Goal: Transaction & Acquisition: Purchase product/service

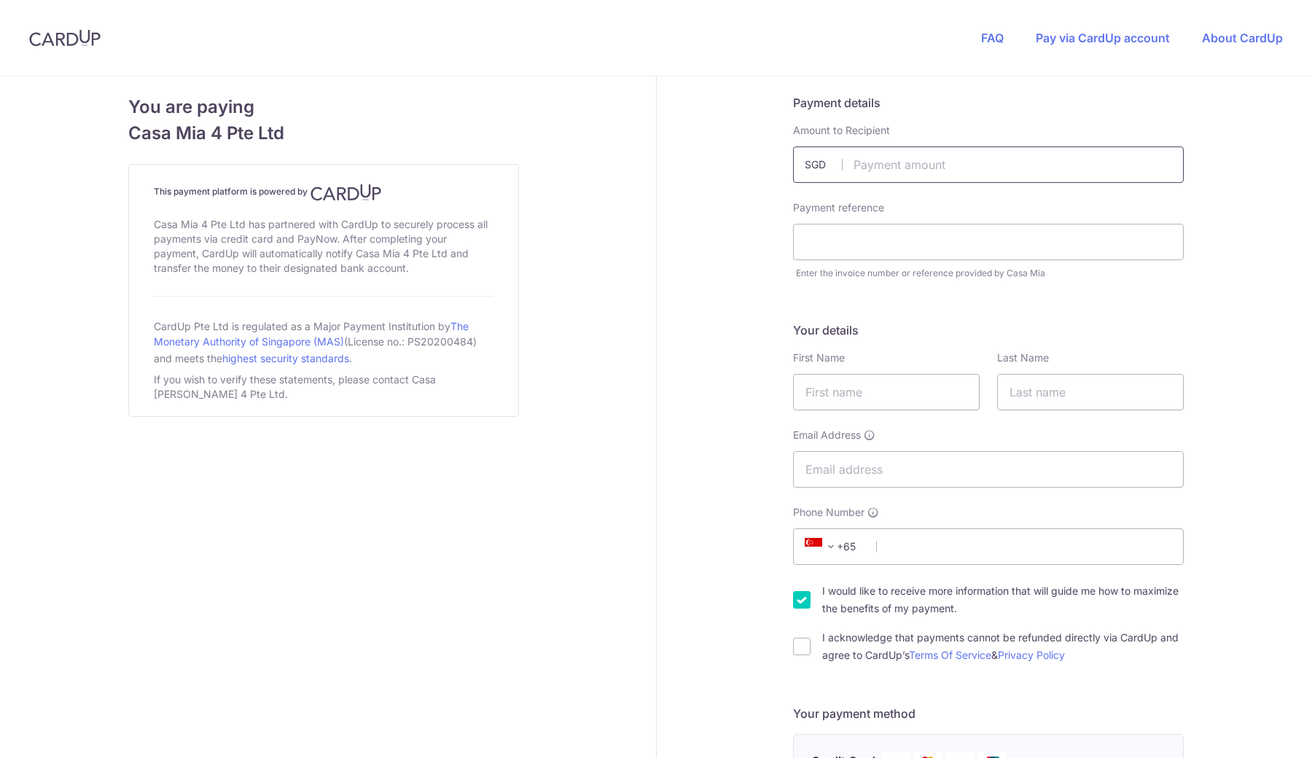
click at [916, 166] on input "text" at bounding box center [988, 165] width 391 height 36
type input "1316.00"
click at [919, 233] on input "text" at bounding box center [988, 242] width 391 height 36
click at [884, 242] on input "text" at bounding box center [988, 242] width 391 height 36
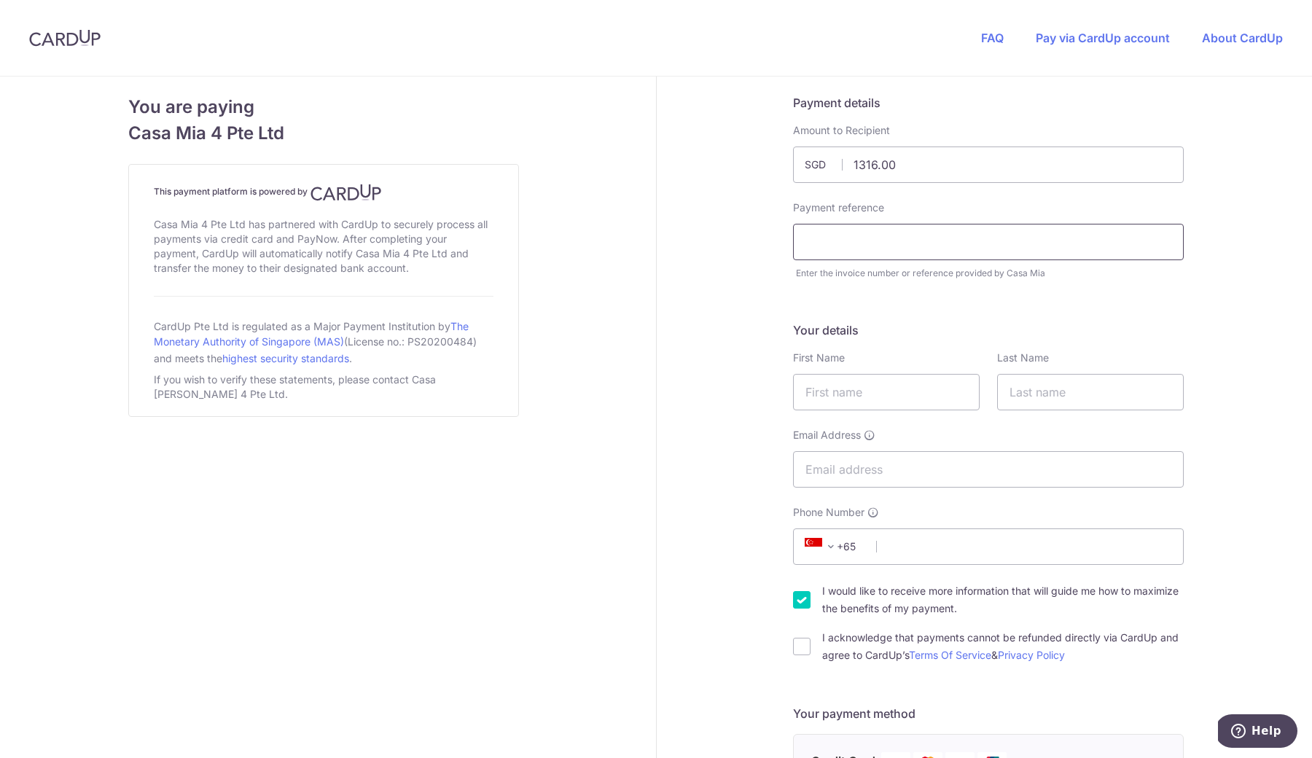
paste input "18704"
type input "18704"
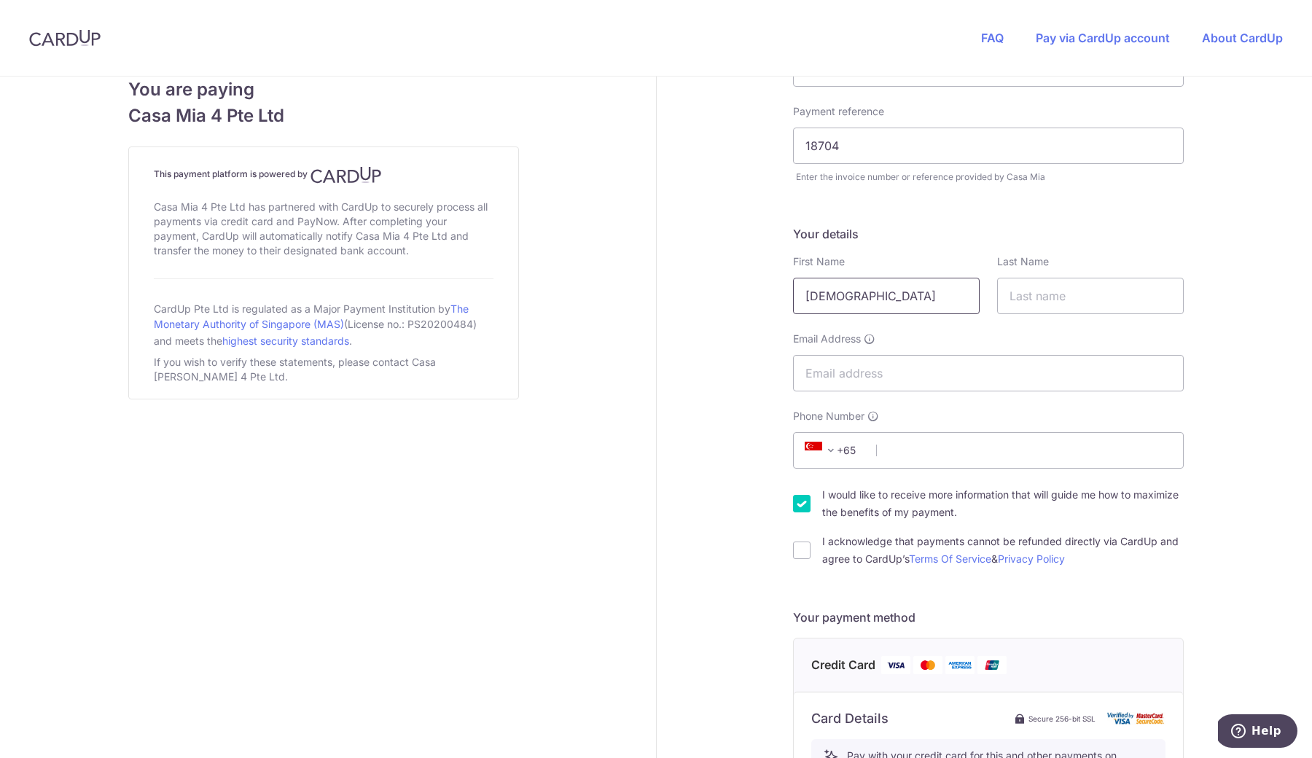
scroll to position [98, 0]
type input "[DEMOGRAPHIC_DATA]"
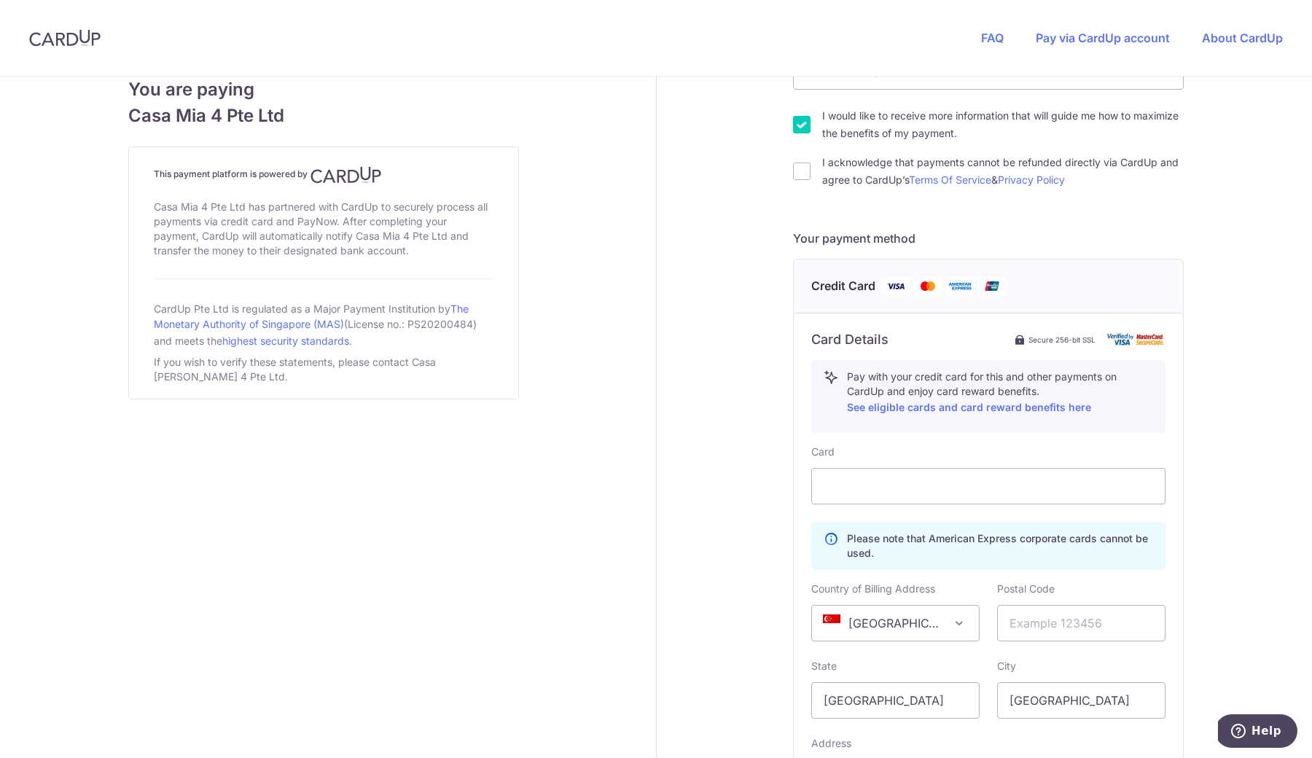
scroll to position [291, 0]
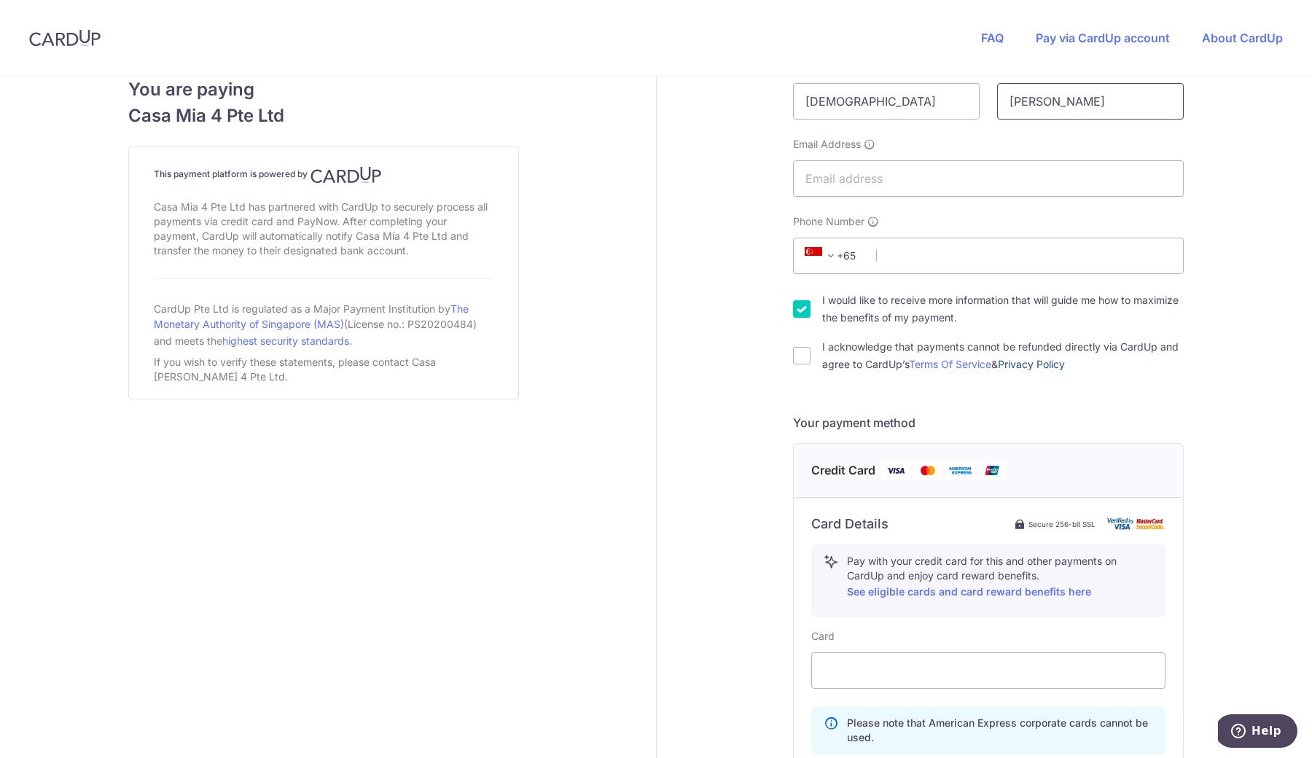
type input "[PERSON_NAME]"
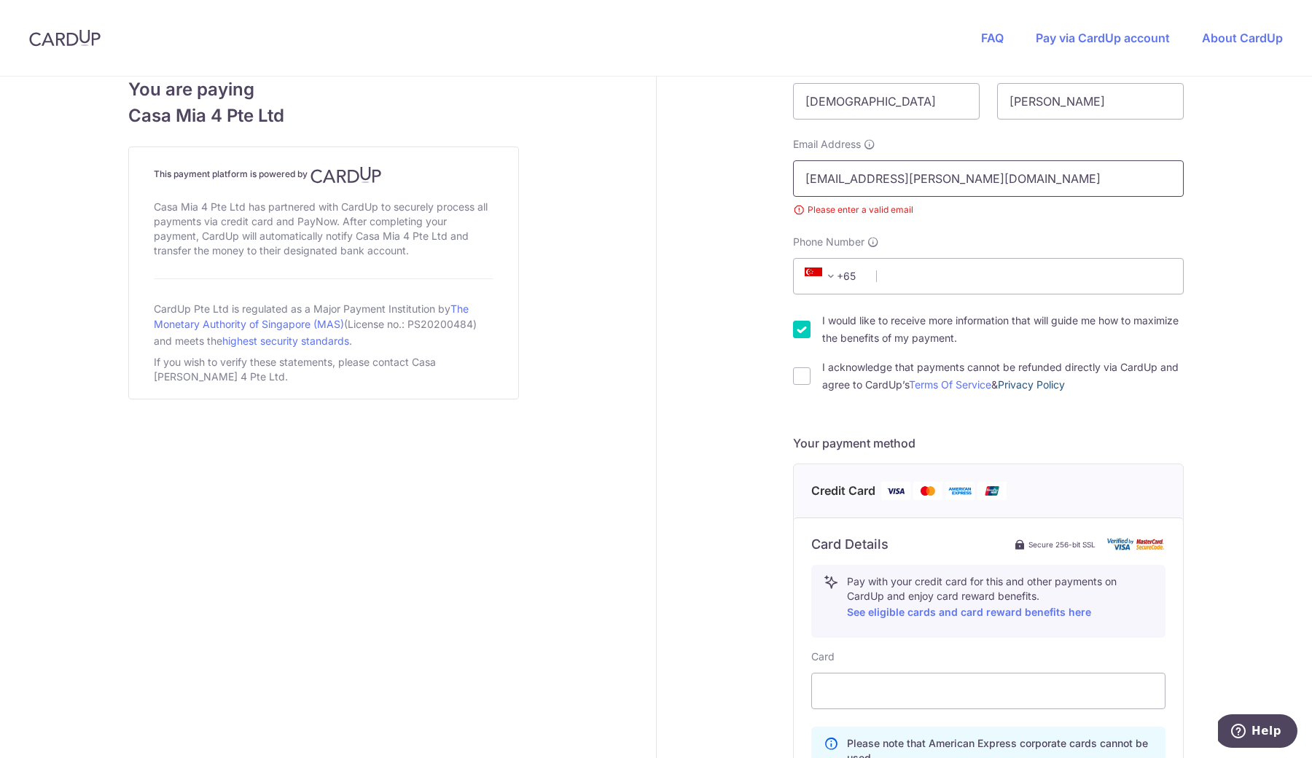
type input "[EMAIL_ADDRESS][PERSON_NAME][DOMAIN_NAME]"
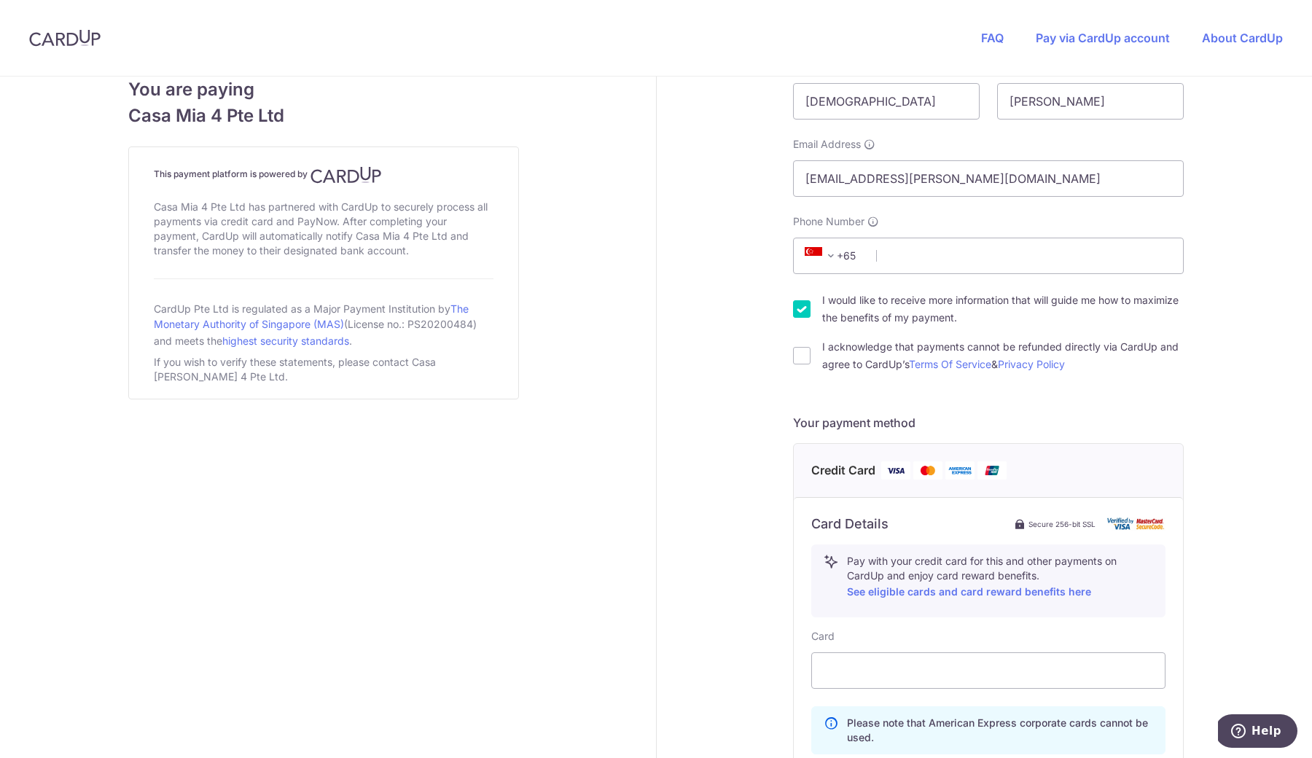
click at [1105, 276] on div "Your details First Name [DEMOGRAPHIC_DATA] Last Name [PERSON_NAME] Email Addres…" at bounding box center [988, 202] width 391 height 343
type input "85104883"
click at [741, 354] on div "Payment details Amount to Recipient 1316.00 SGD Payment reference 18704 Enter t…" at bounding box center [989, 481] width 665 height 1391
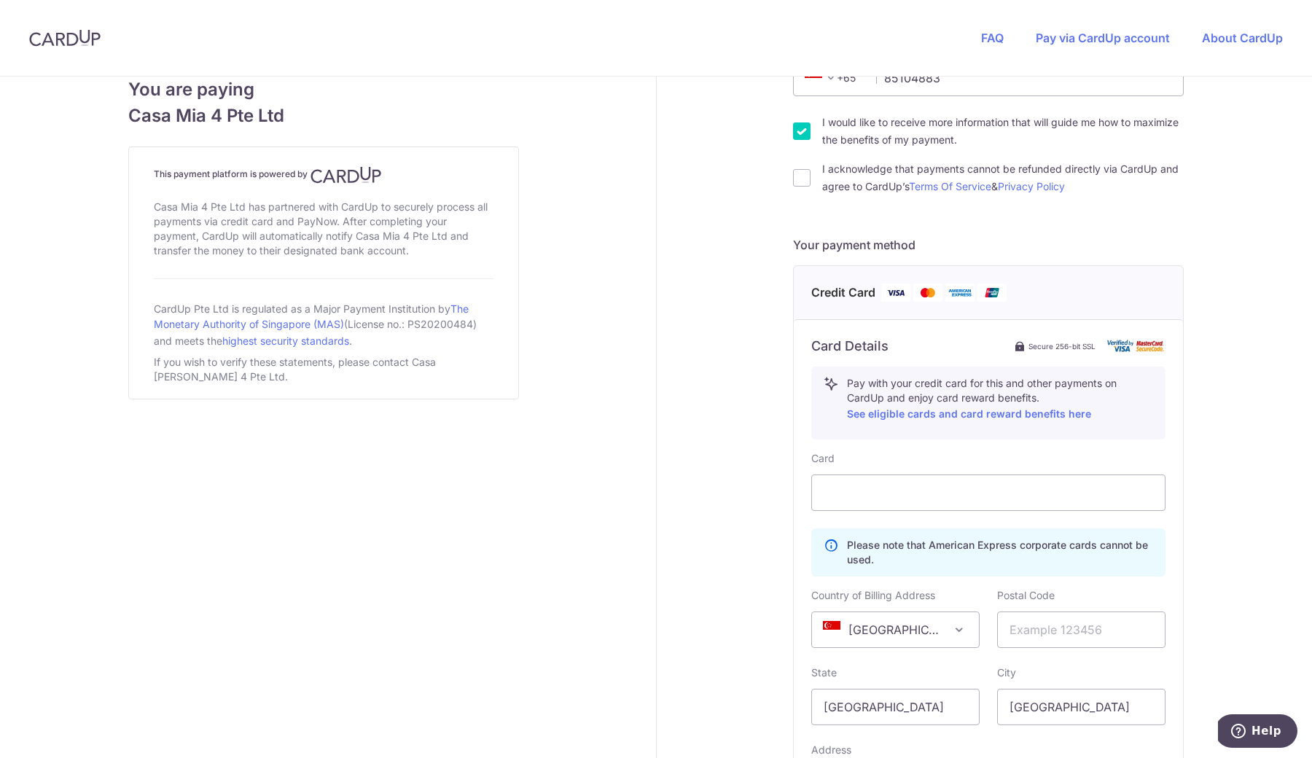
scroll to position [476, 0]
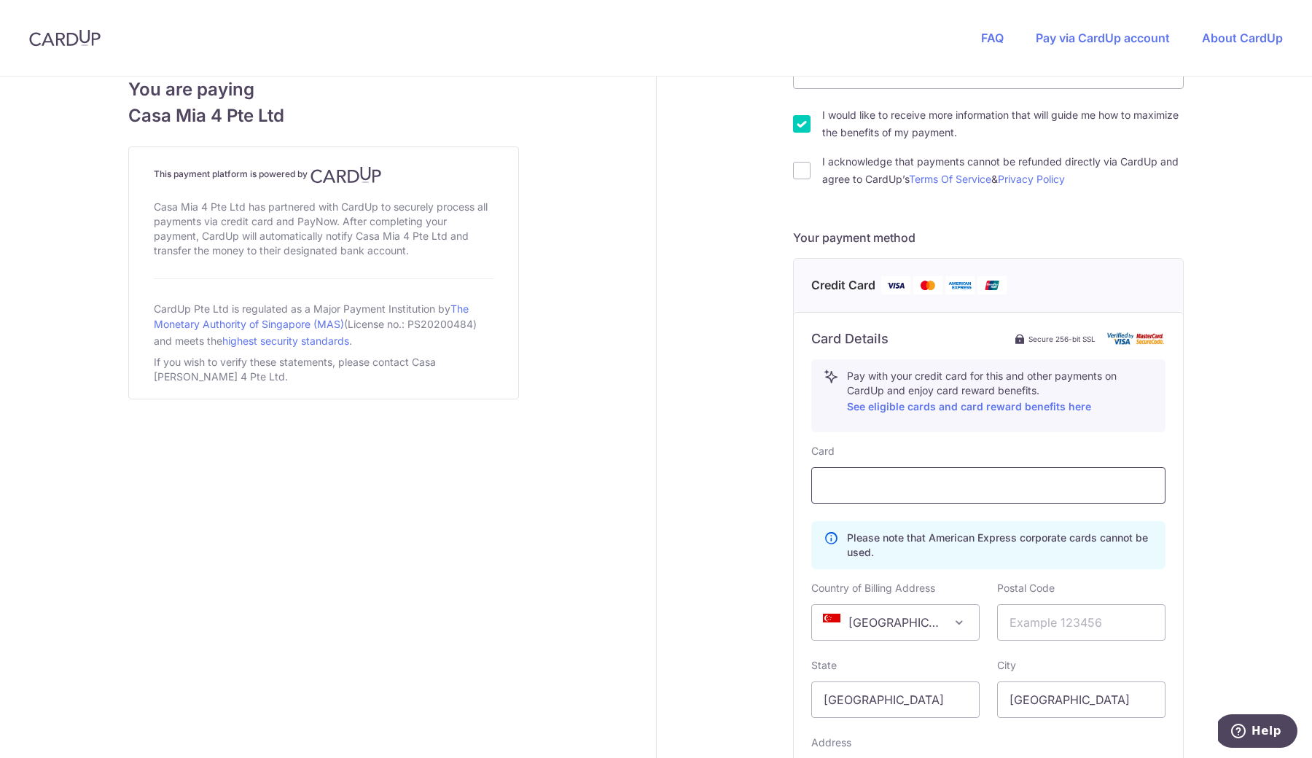
click at [914, 495] on div at bounding box center [988, 485] width 354 height 36
click at [933, 625] on span "[GEOGRAPHIC_DATA]" at bounding box center [895, 622] width 167 height 35
select select "PH"
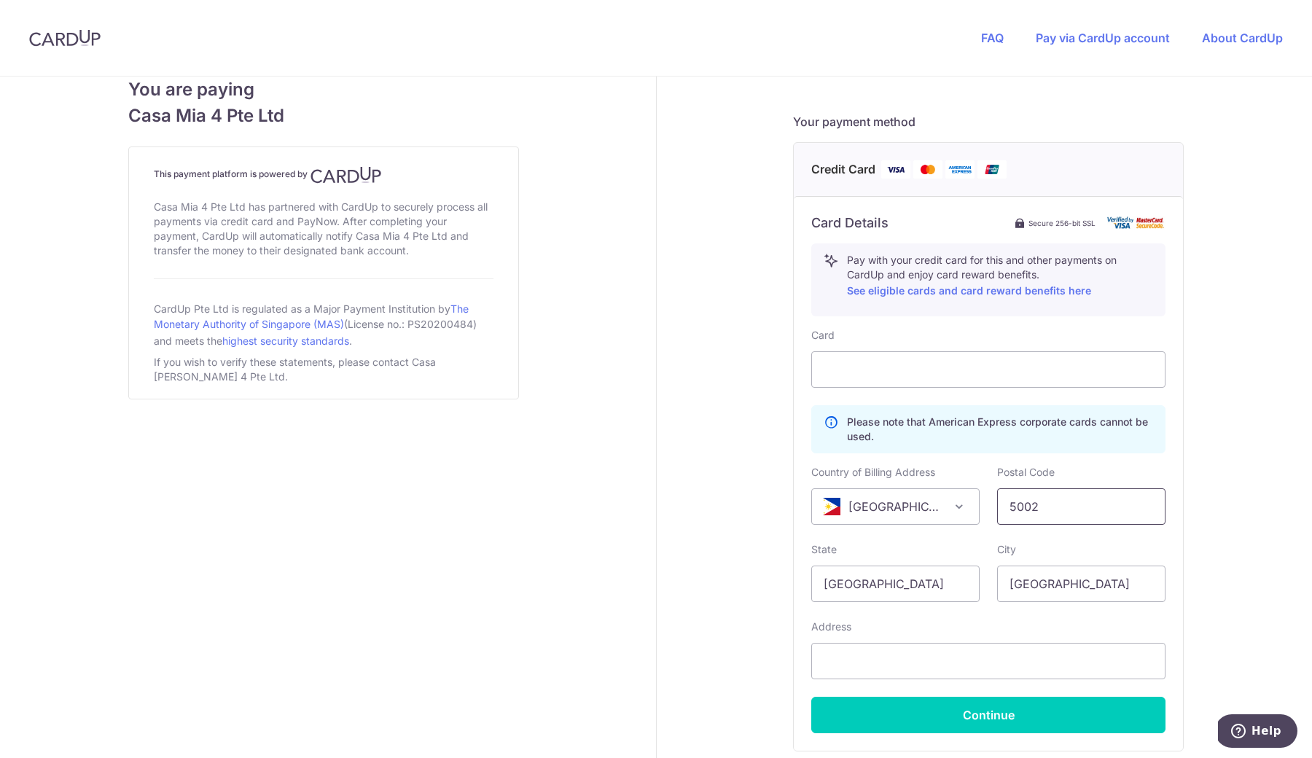
scroll to position [614, 0]
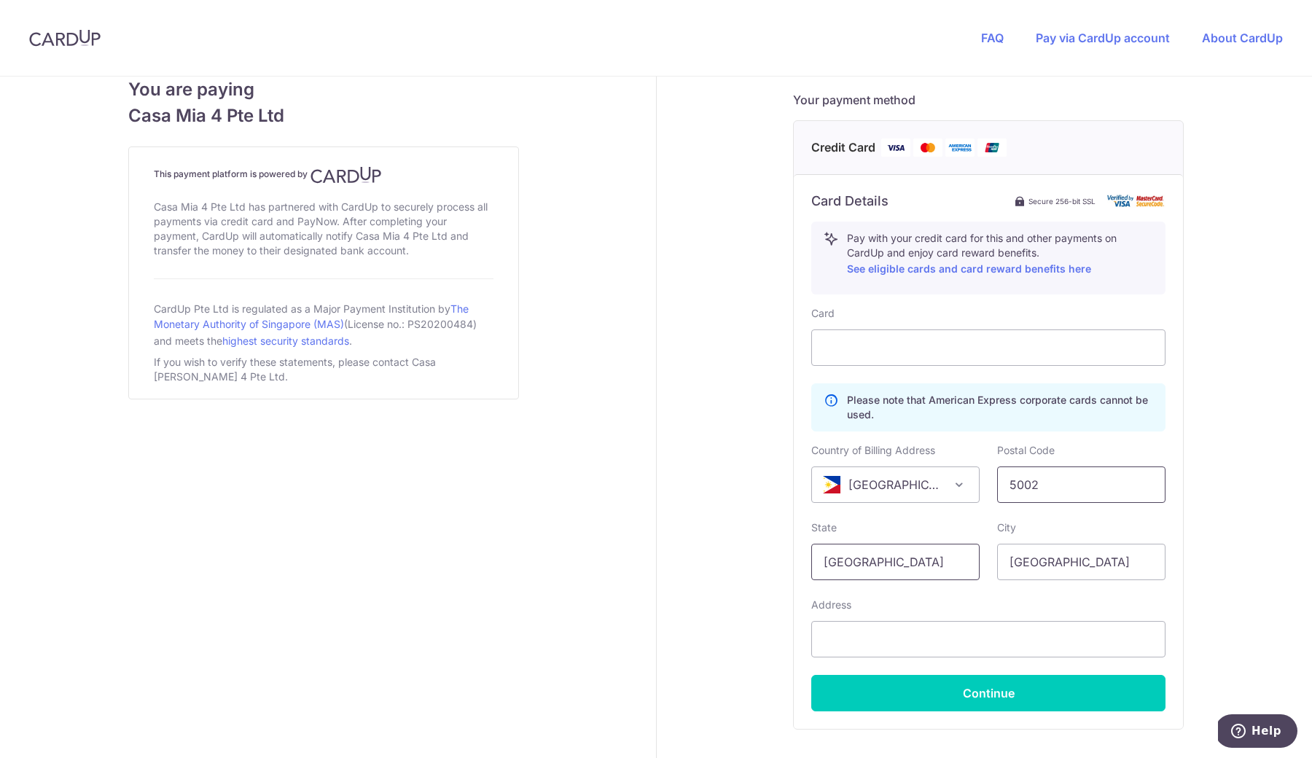
type input "5002"
click at [935, 570] on input "[GEOGRAPHIC_DATA]" at bounding box center [895, 562] width 168 height 36
type input "Iloilo"
type input "r"
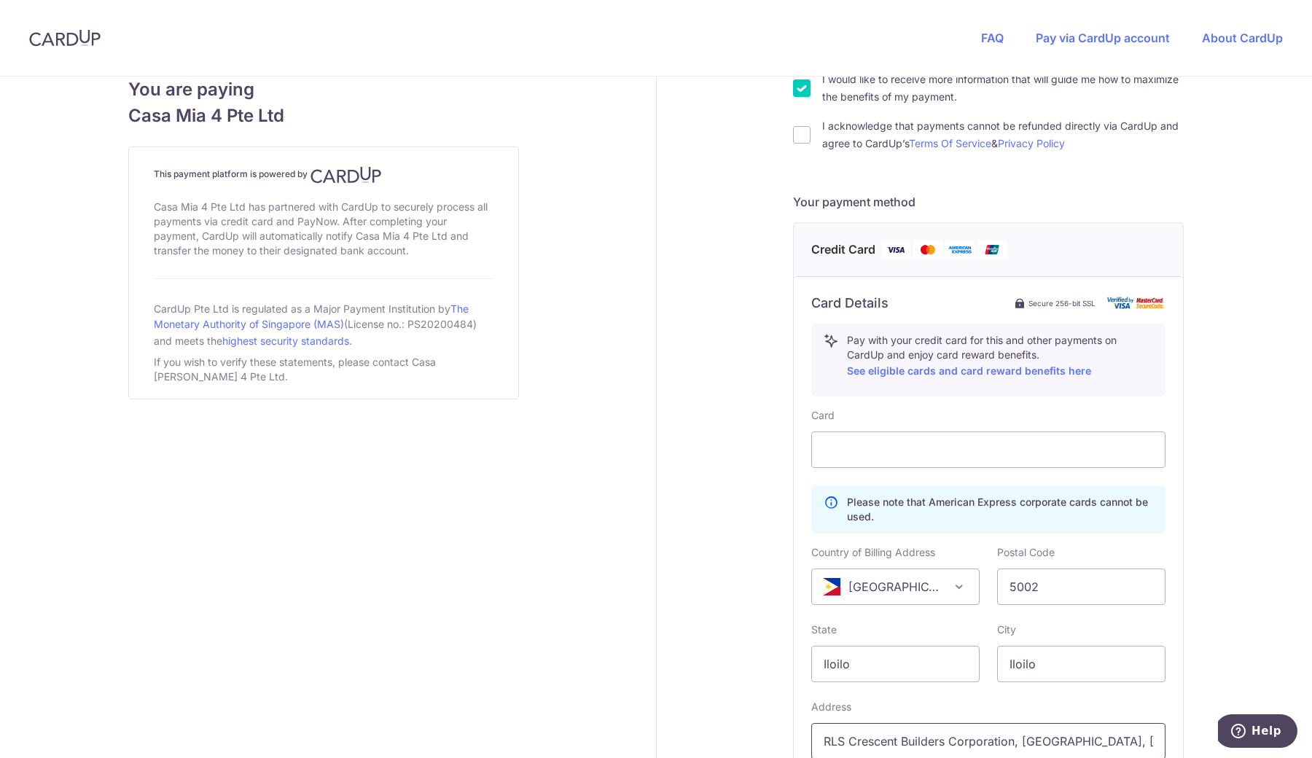
scroll to position [628, 0]
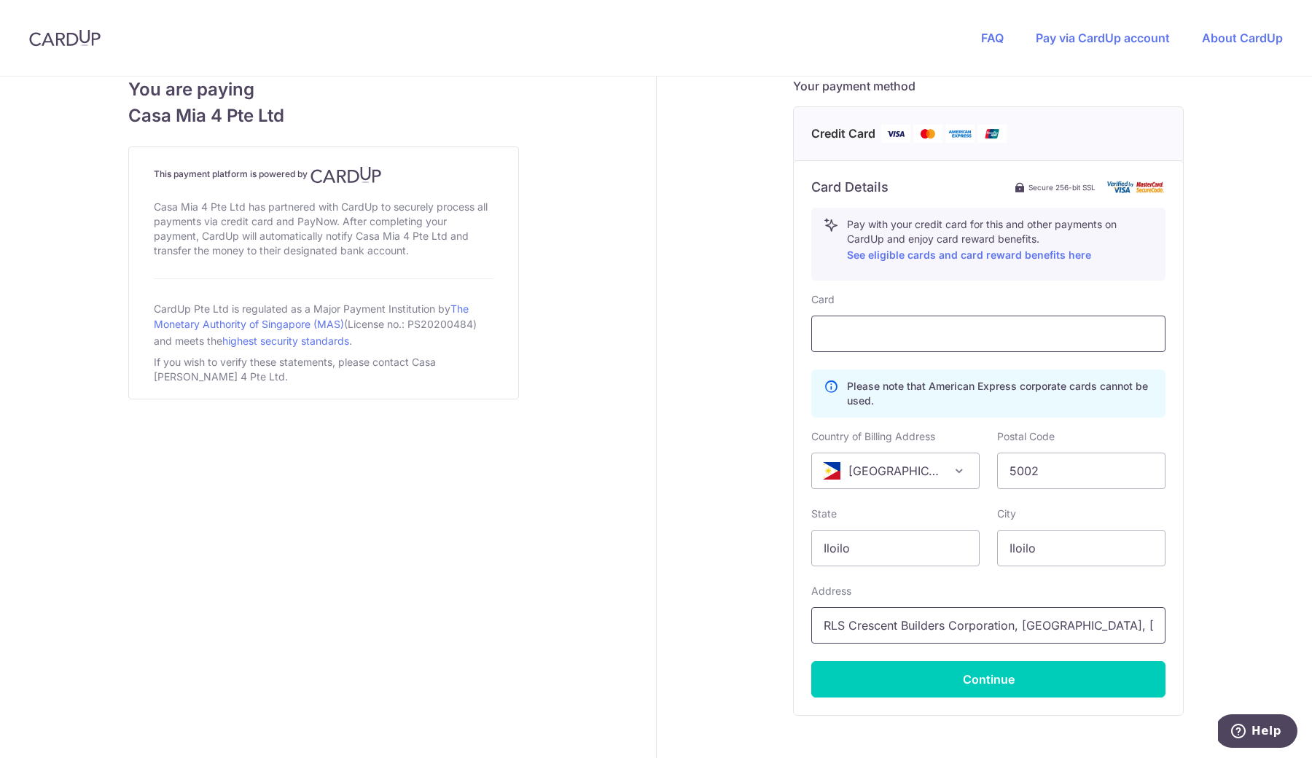
type input "RLS Crescent Builders Corporation, Cabugao Sur, Sta. Barbara,"
click at [1064, 690] on button "Continue" at bounding box center [988, 679] width 354 height 36
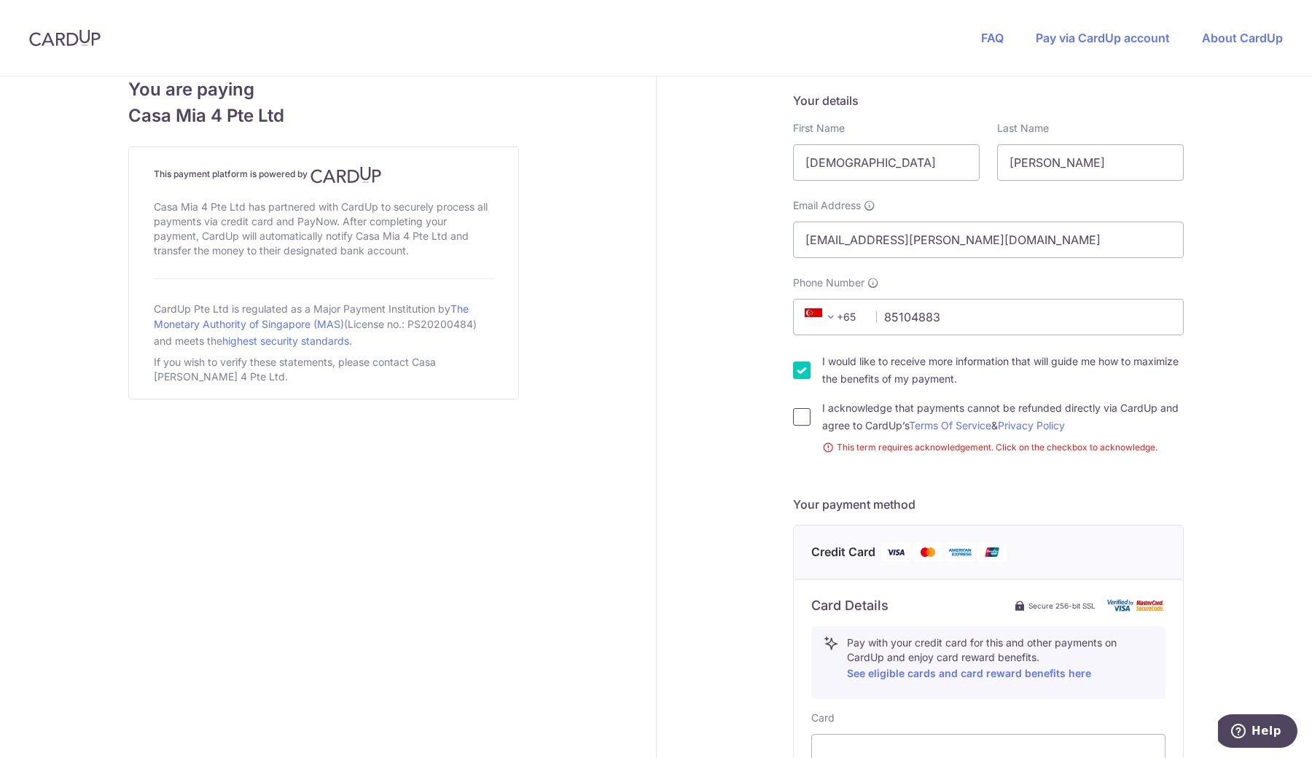
click at [800, 415] on input "I acknowledge that payments cannot be refunded directly via CardUp and agree to…" at bounding box center [801, 416] width 17 height 17
checkbox input "true"
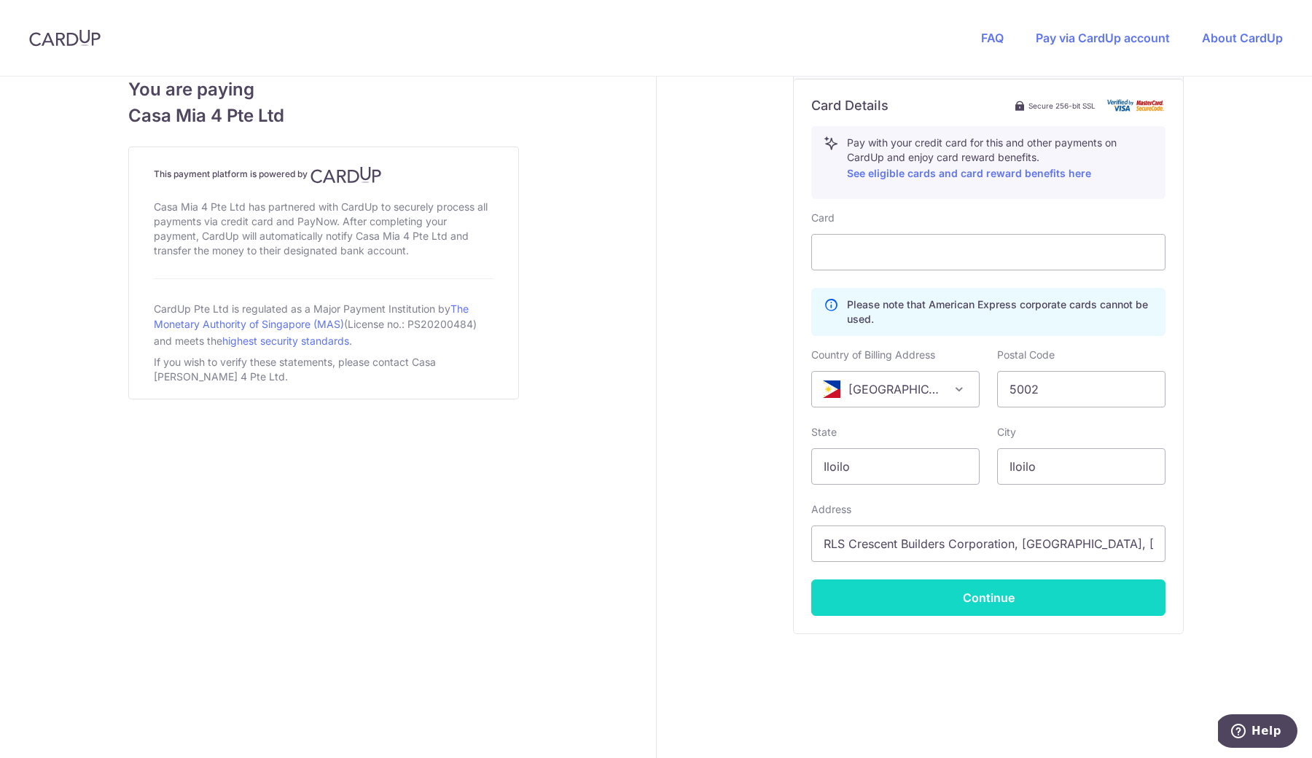
click at [852, 599] on button "Continue" at bounding box center [988, 598] width 354 height 36
type input "**** 8622"
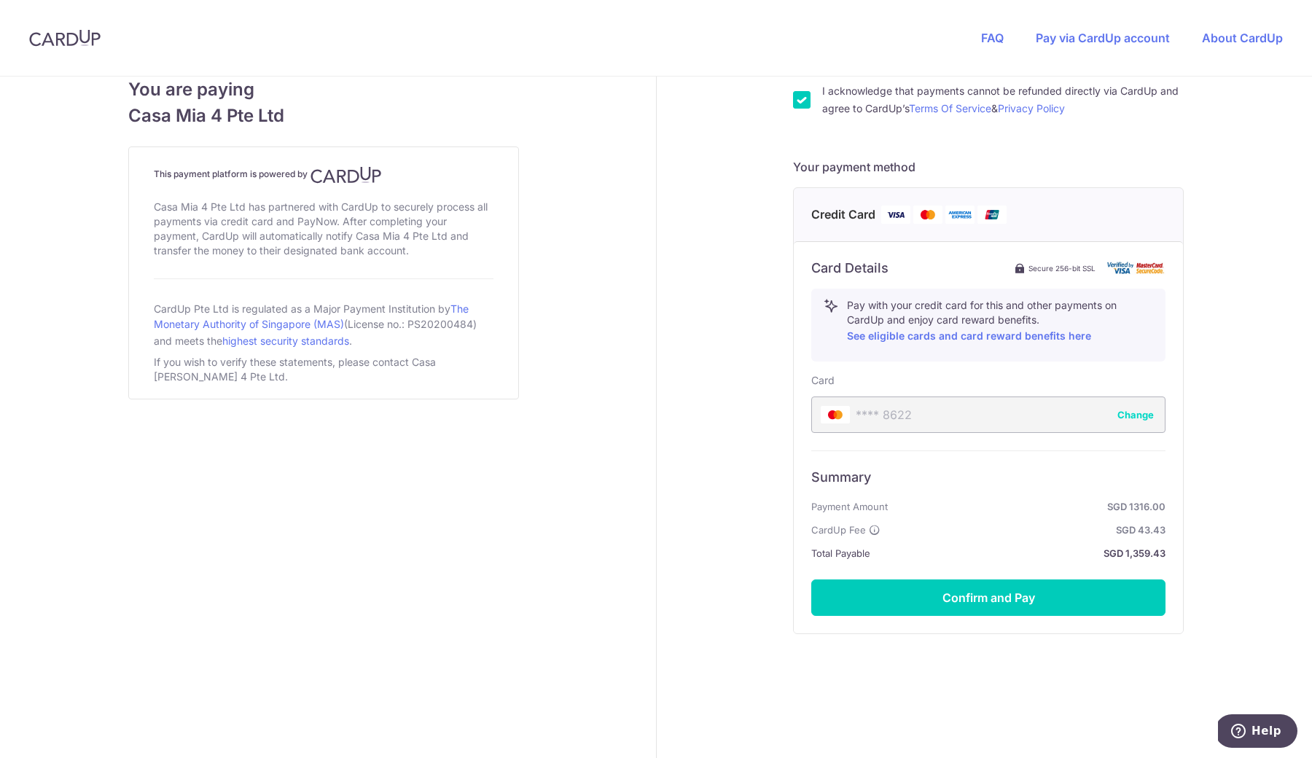
scroll to position [547, 0]
click at [830, 599] on button "Confirm and Pay" at bounding box center [988, 598] width 354 height 36
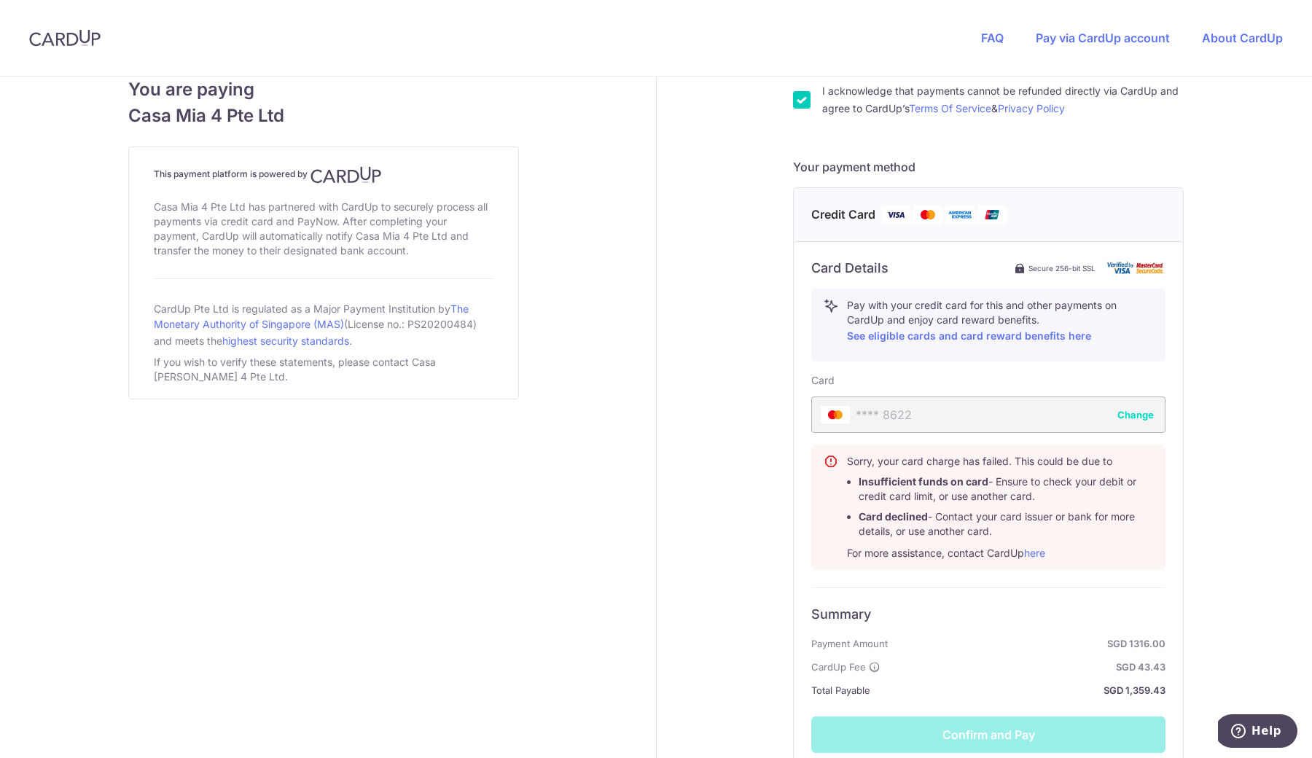
scroll to position [567, 0]
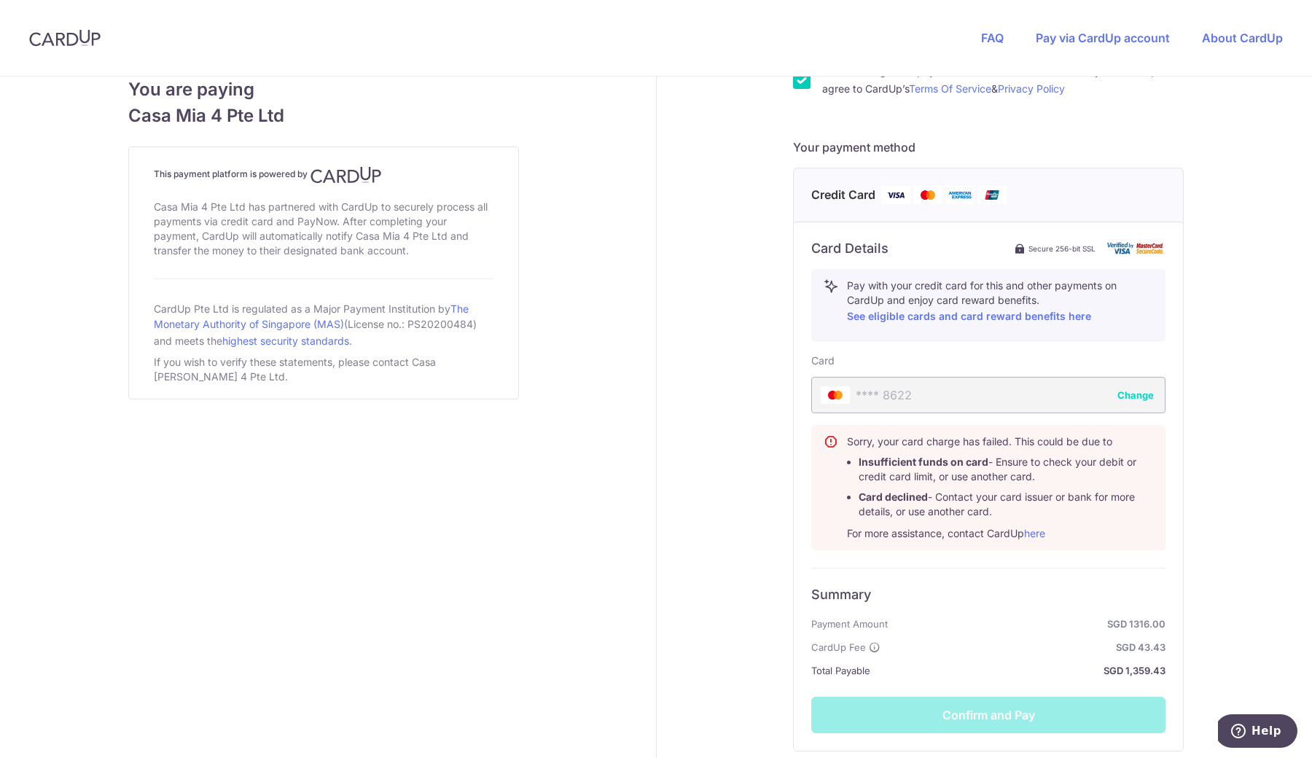
click at [1158, 491] on div "Sorry, your card charge has failed. This could be due to Insufficient funds on …" at bounding box center [988, 487] width 354 height 125
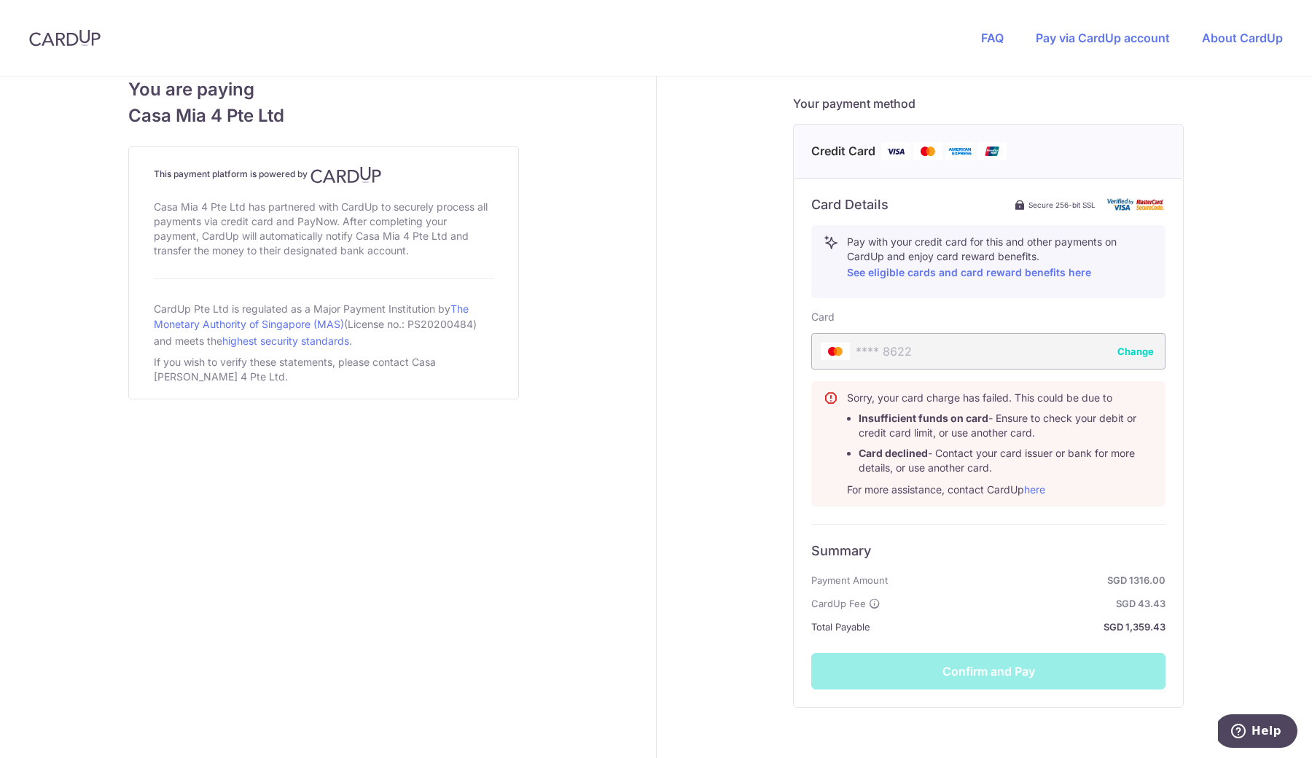
click at [1032, 666] on div "Summary Payment Amount SGD 1316.00 CardUp Fee SGD 43.43 Total Payable SGD 1,359…" at bounding box center [988, 607] width 354 height 166
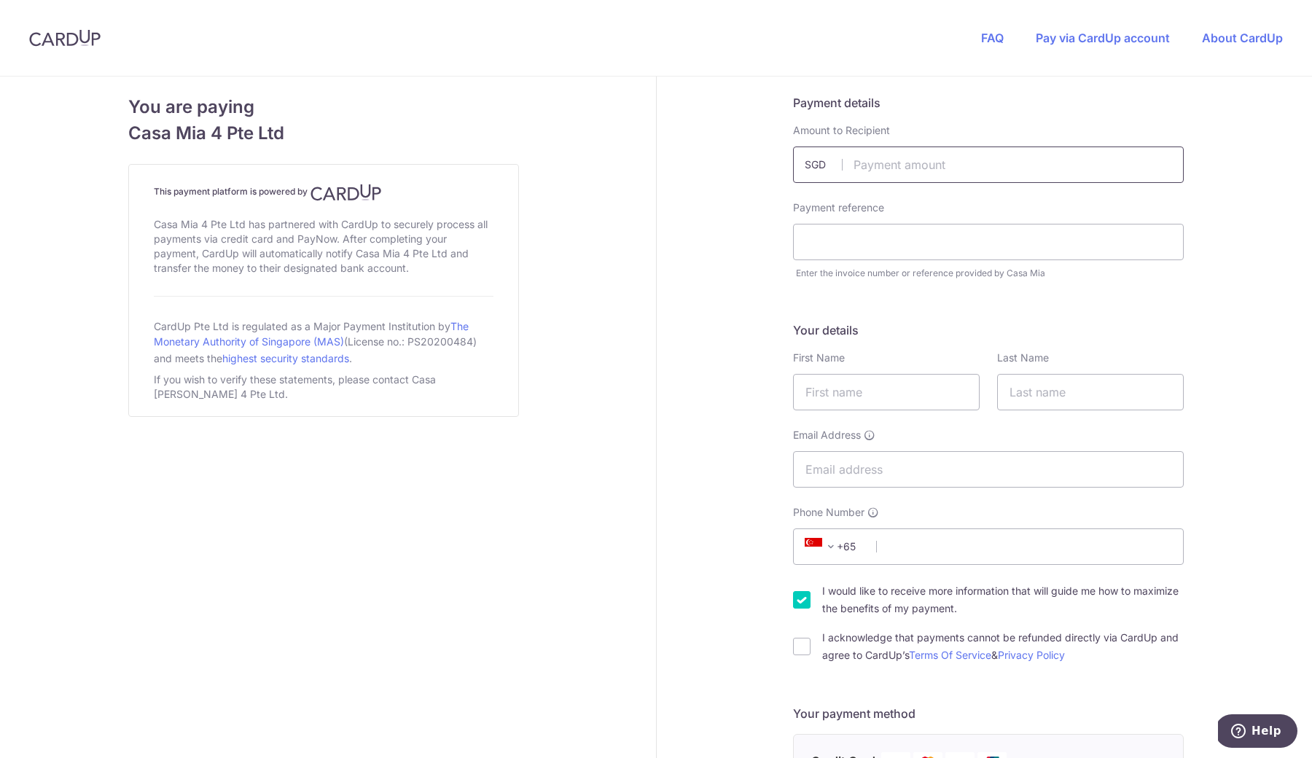
click at [922, 166] on input "text" at bounding box center [988, 165] width 391 height 36
type input "1316.00"
click at [895, 1] on header "FAQ Pay via CardUp account About CardUp" at bounding box center [656, 38] width 1312 height 77
click at [880, 227] on input "text" at bounding box center [988, 242] width 391 height 36
paste input "18704"
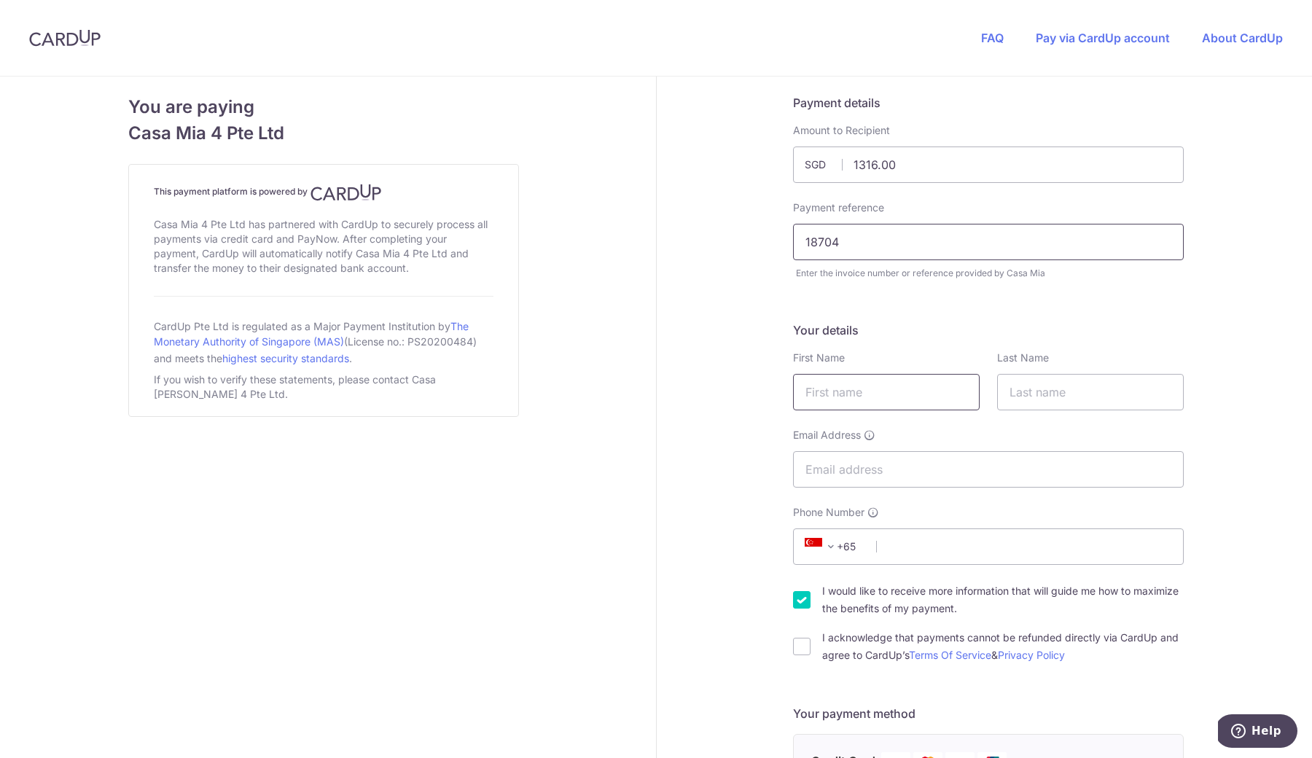
type input "18704"
type input "[PERSON_NAME]"
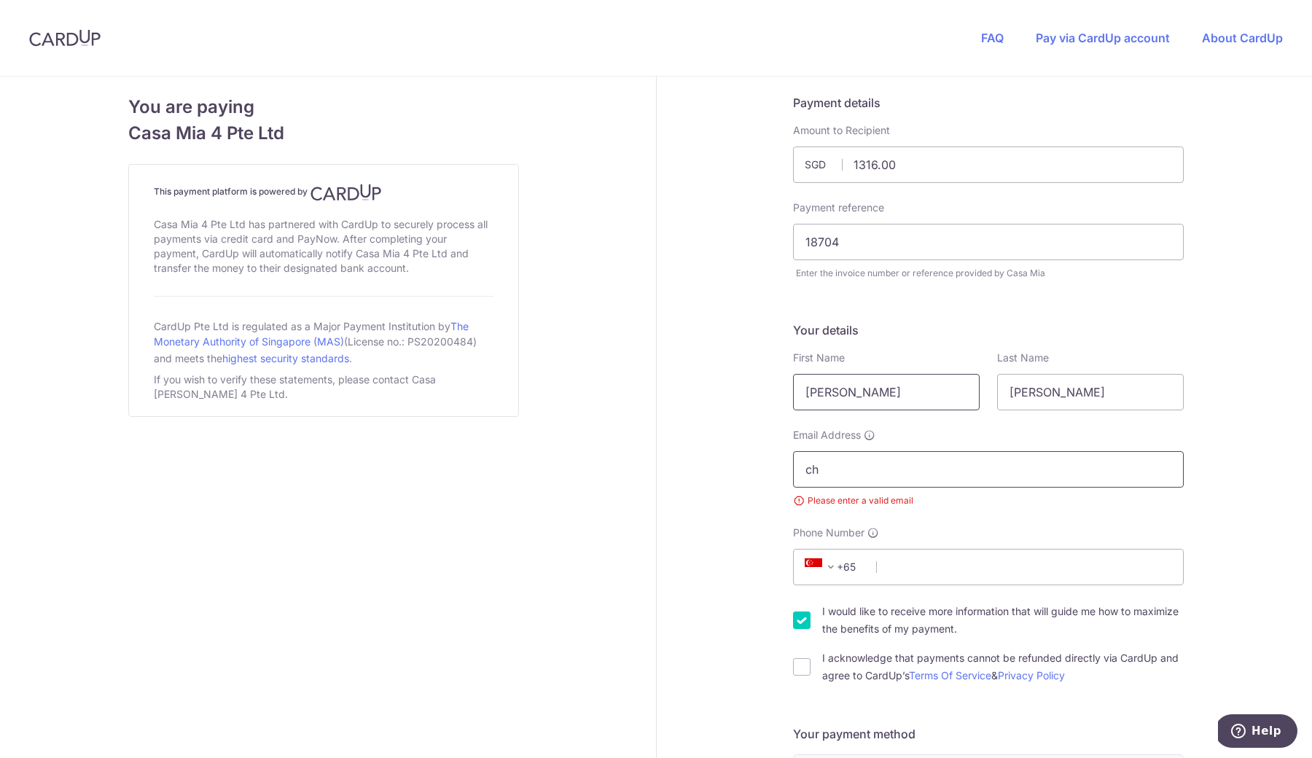
type input "c"
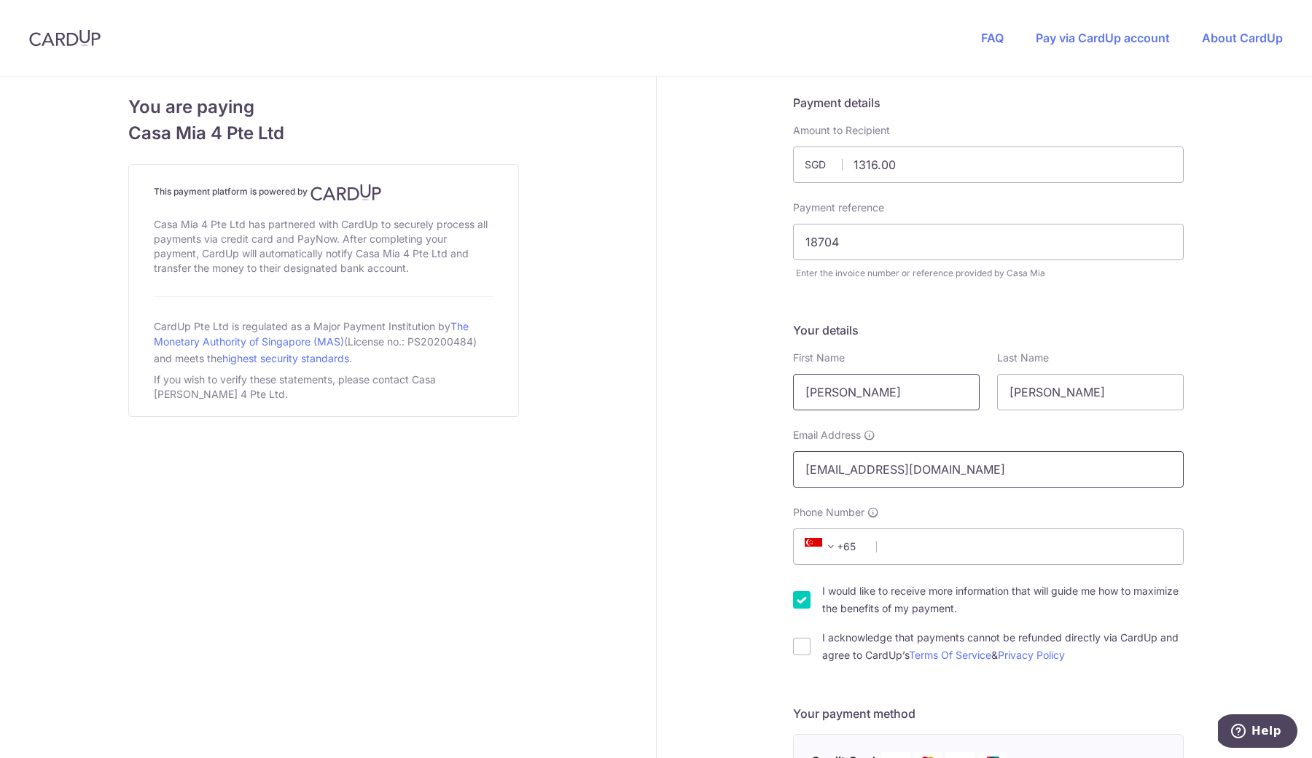
type input "[EMAIL_ADDRESS][DOMAIN_NAME]"
click at [841, 527] on div "Phone Number +376 +971 +93 +1268 +1264 +355 +374 +244 +0 +54 +1684 +43 +61 +297…" at bounding box center [988, 535] width 391 height 60
click at [833, 544] on span at bounding box center [830, 546] width 17 height 17
type input "ph"
select select "178"
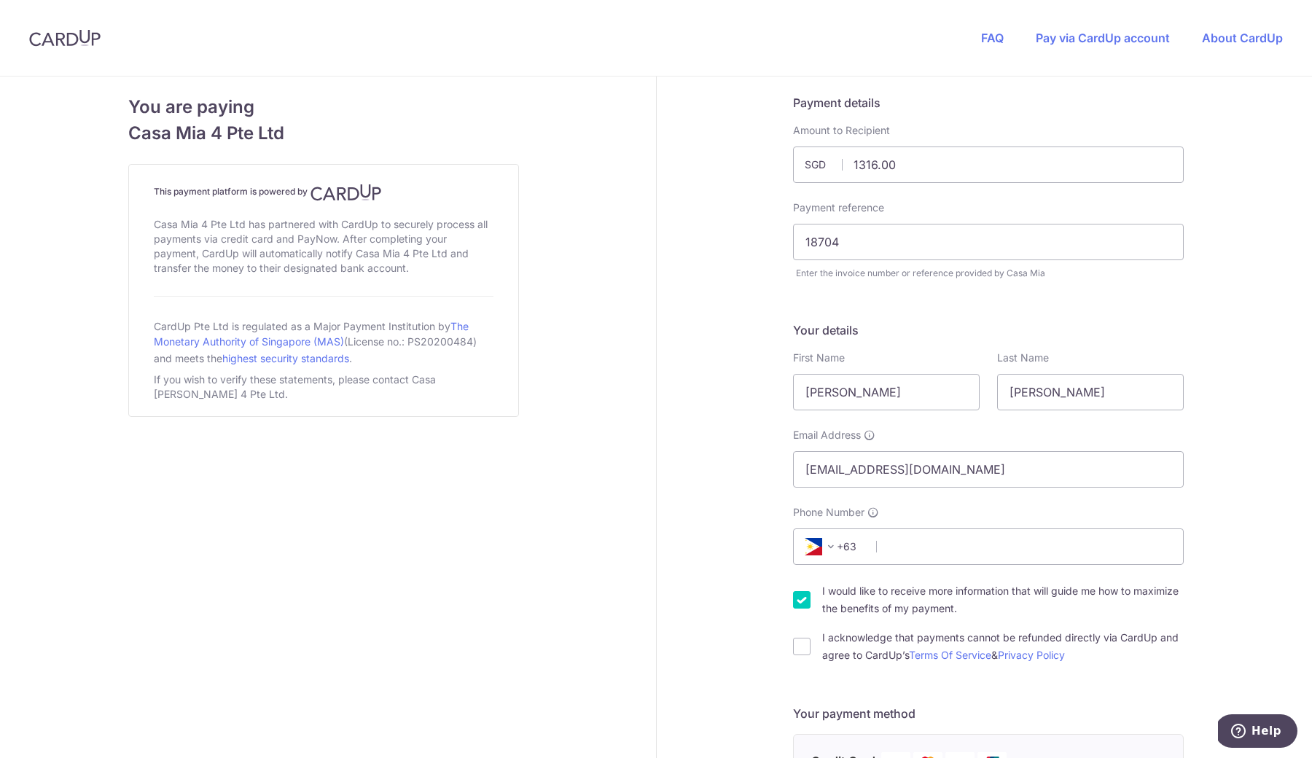
click at [910, 568] on div "Your details First Name [PERSON_NAME] Last Name [PERSON_NAME] Email Address [EM…" at bounding box center [988, 493] width 391 height 343
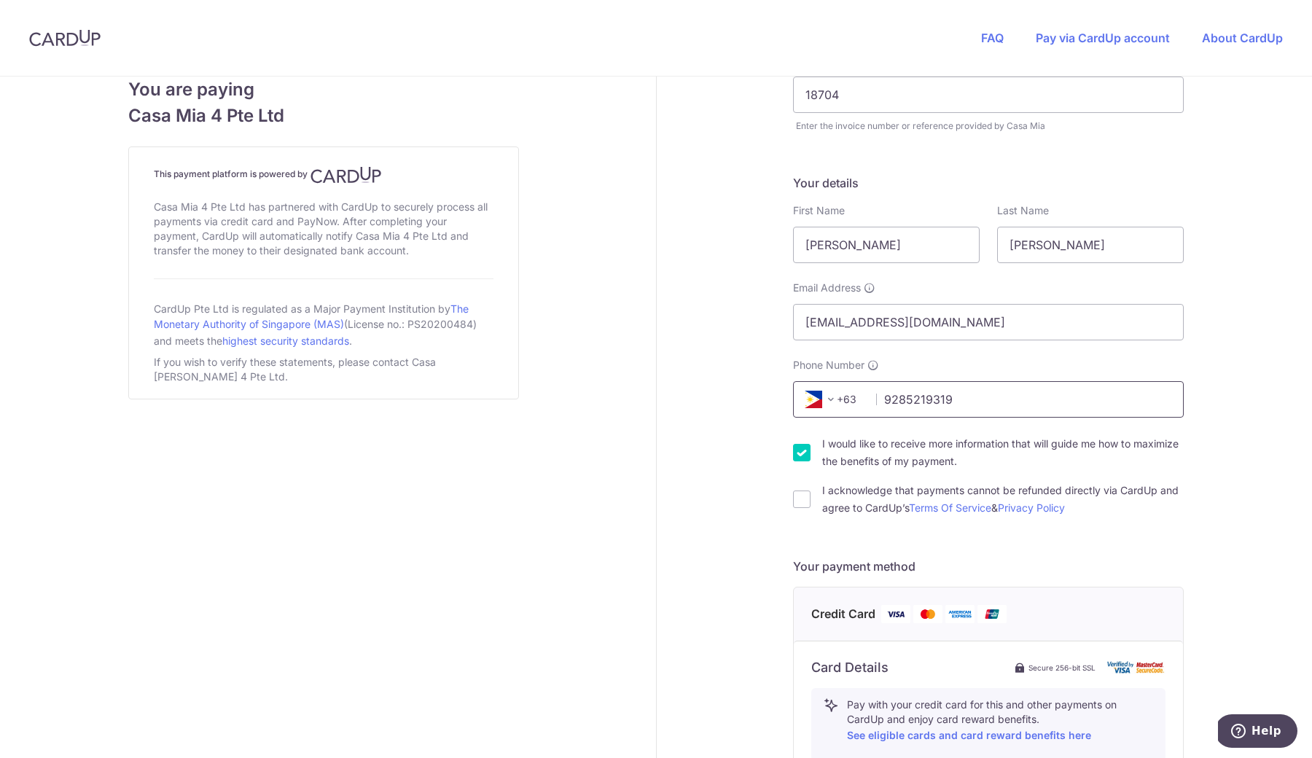
scroll to position [221, 0]
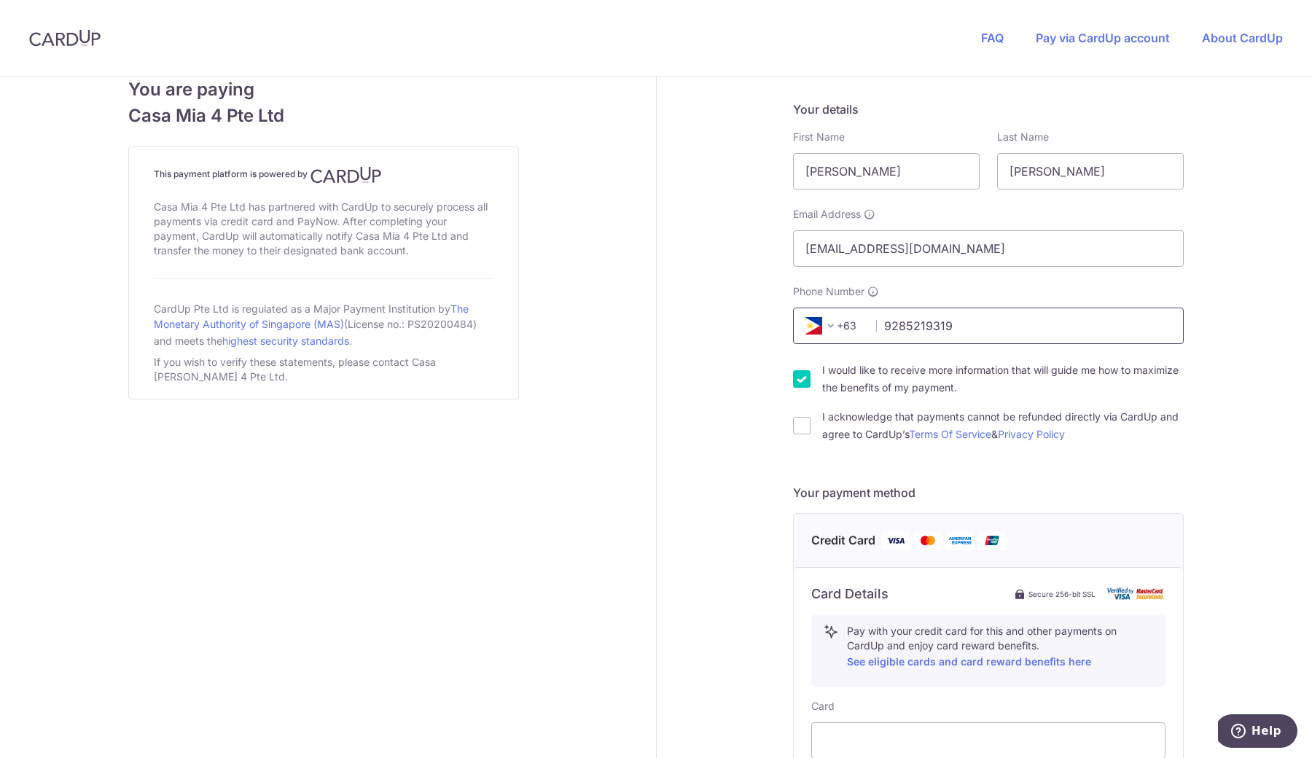
type input "9285219319"
click at [796, 438] on div "I acknowledge that payments cannot be refunded directly via CardUp and agree to…" at bounding box center [988, 425] width 391 height 35
click at [795, 416] on div "I acknowledge that payments cannot be refunded directly via CardUp and agree to…" at bounding box center [988, 425] width 391 height 35
click at [795, 424] on input "I acknowledge that payments cannot be refunded directly via CardUp and agree to…" at bounding box center [801, 425] width 17 height 17
checkbox input "true"
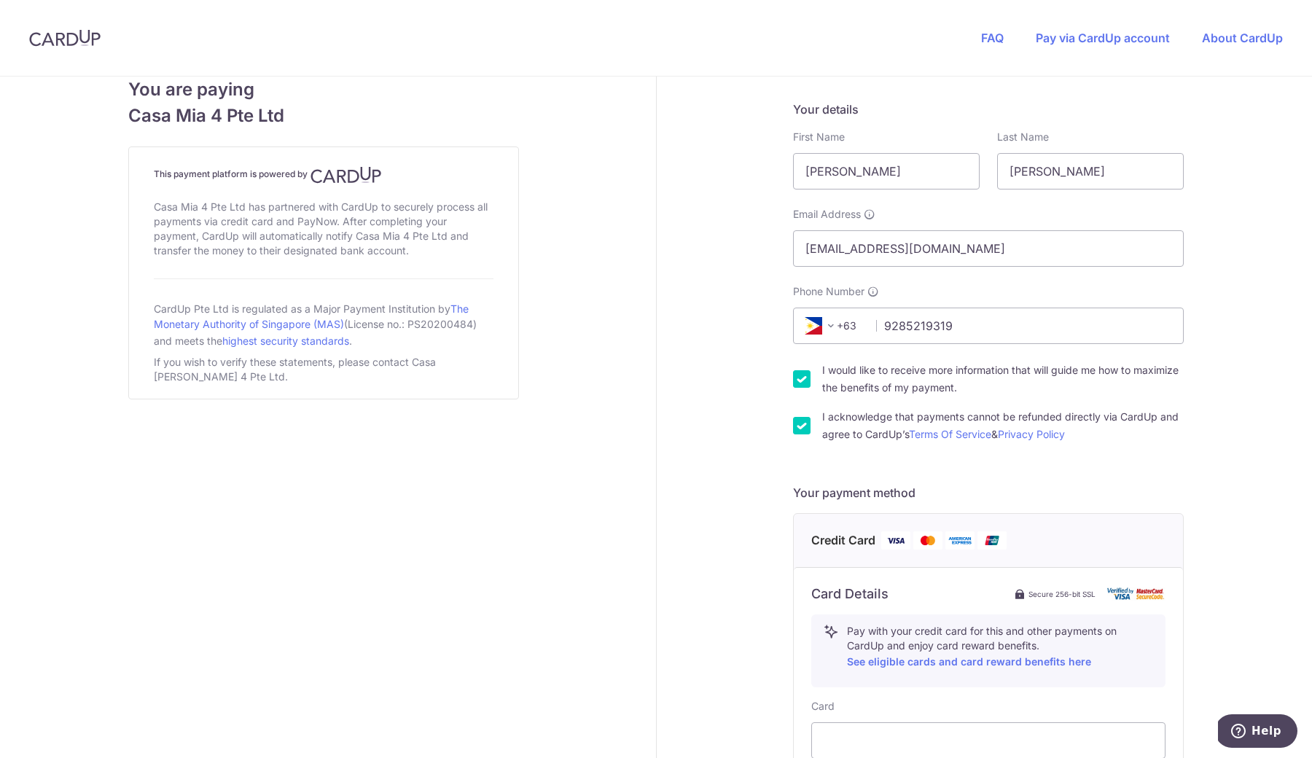
click at [795, 390] on div "I would like to receive more information that will guide me how to maximize the…" at bounding box center [988, 379] width 391 height 35
click at [795, 383] on input "I would like to receive more information that will guide me how to maximize the…" at bounding box center [801, 378] width 17 height 17
checkbox input "false"
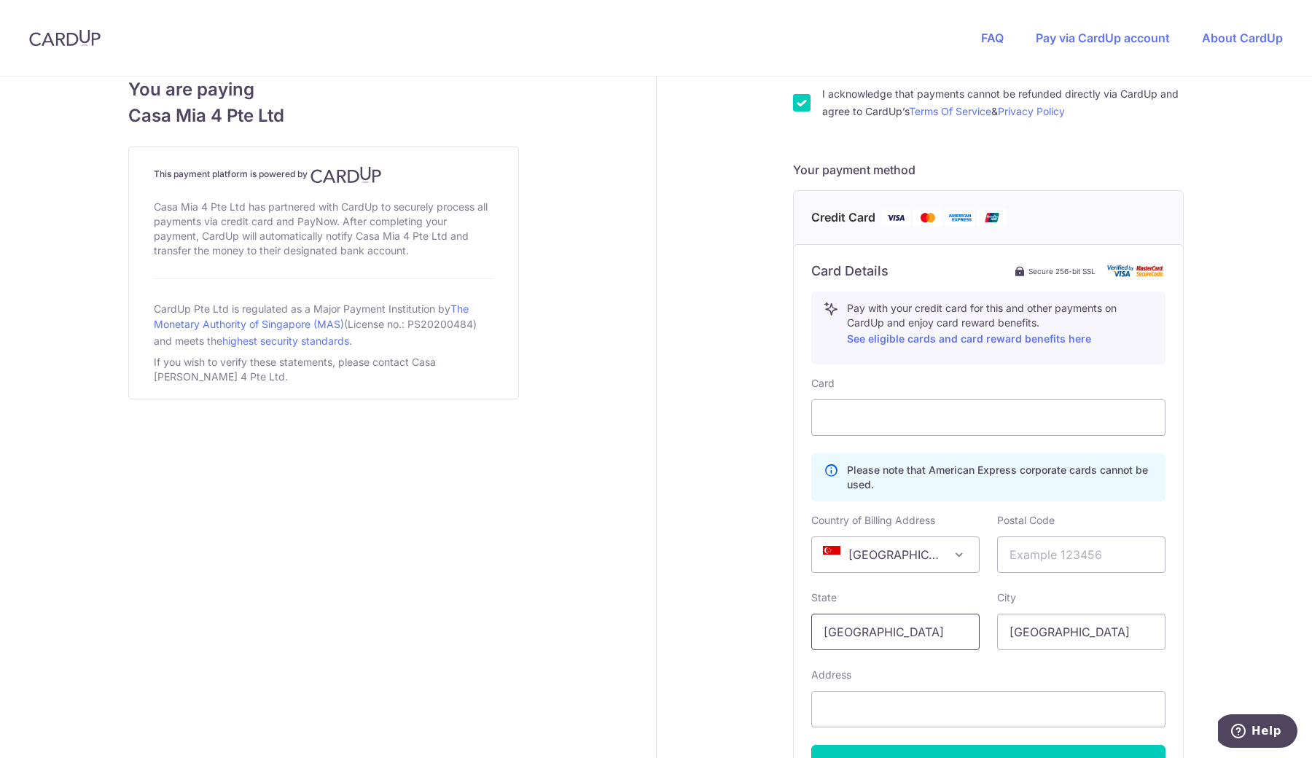
scroll to position [548, 0]
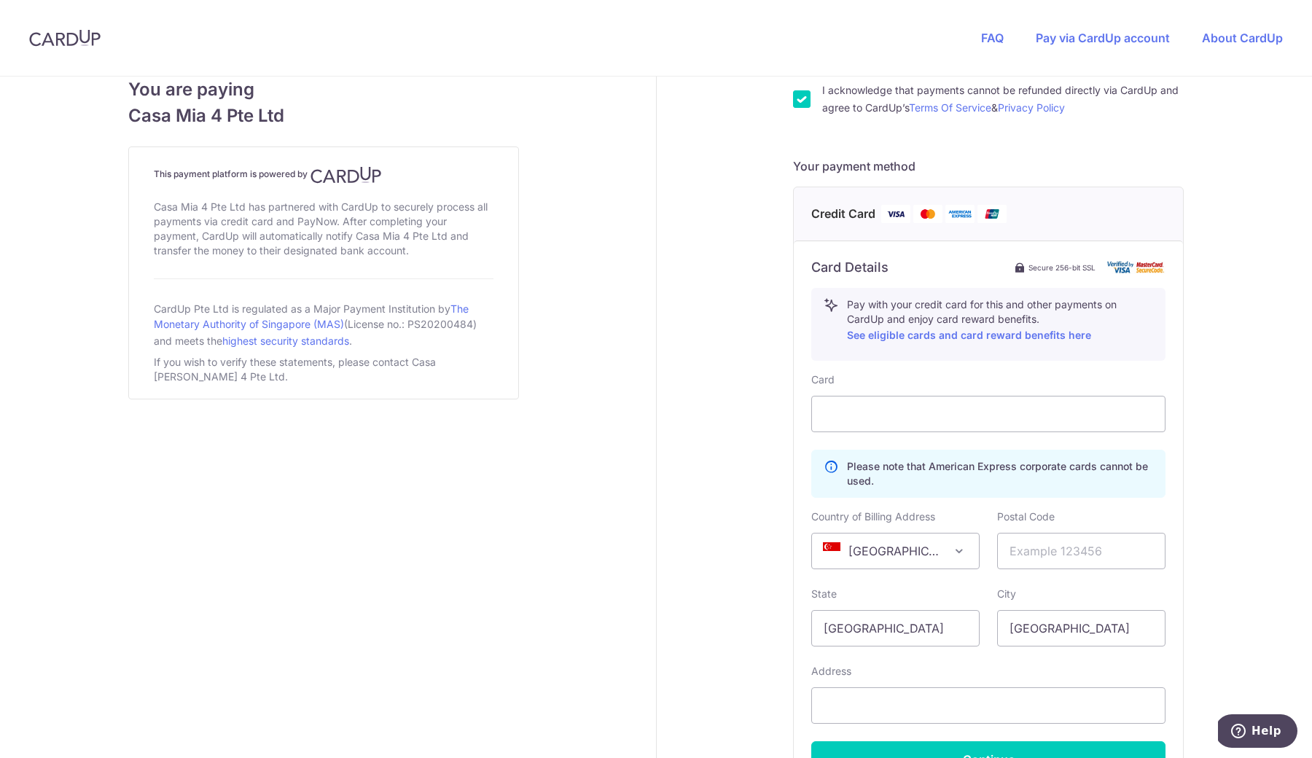
click at [902, 569] on div "Card Please note that American Express corporate cards cannot be used. Country …" at bounding box center [988, 575] width 354 height 405
click at [907, 560] on span "[GEOGRAPHIC_DATA]" at bounding box center [895, 551] width 167 height 35
select select "PH"
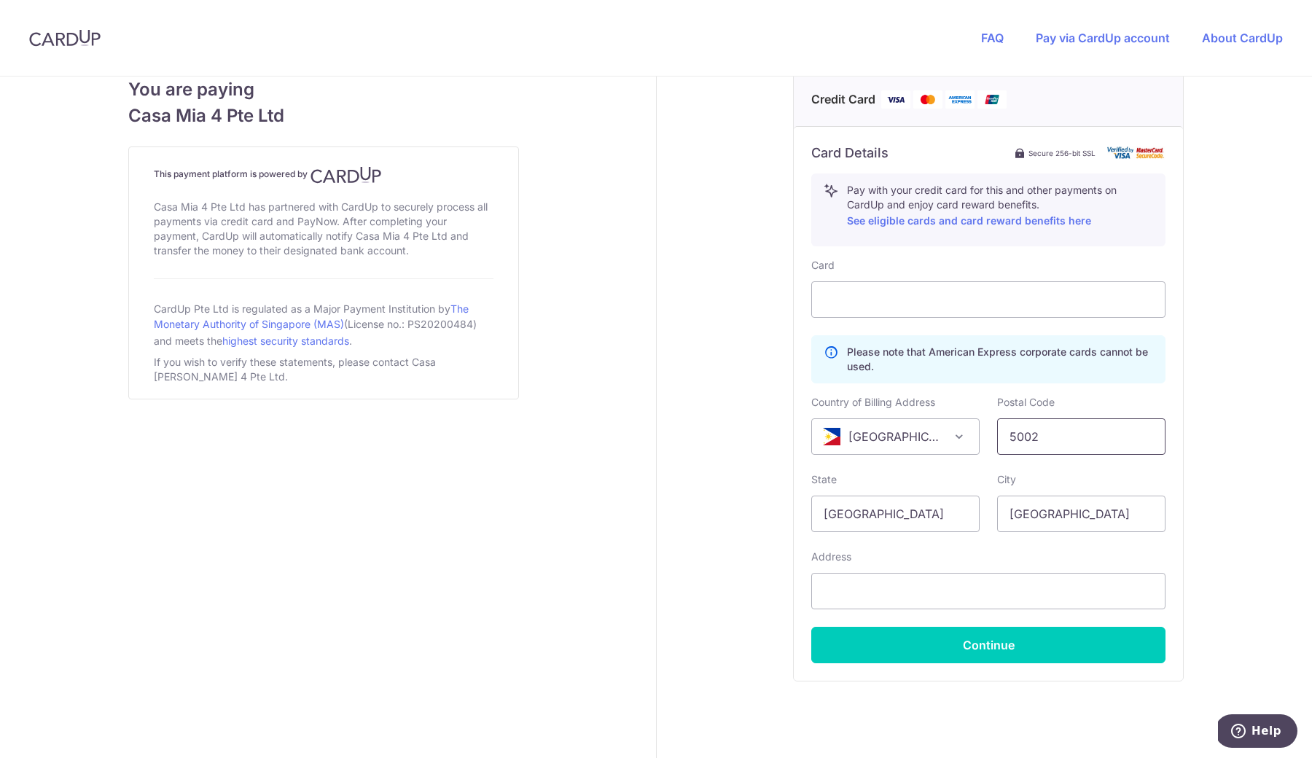
scroll to position [698, 0]
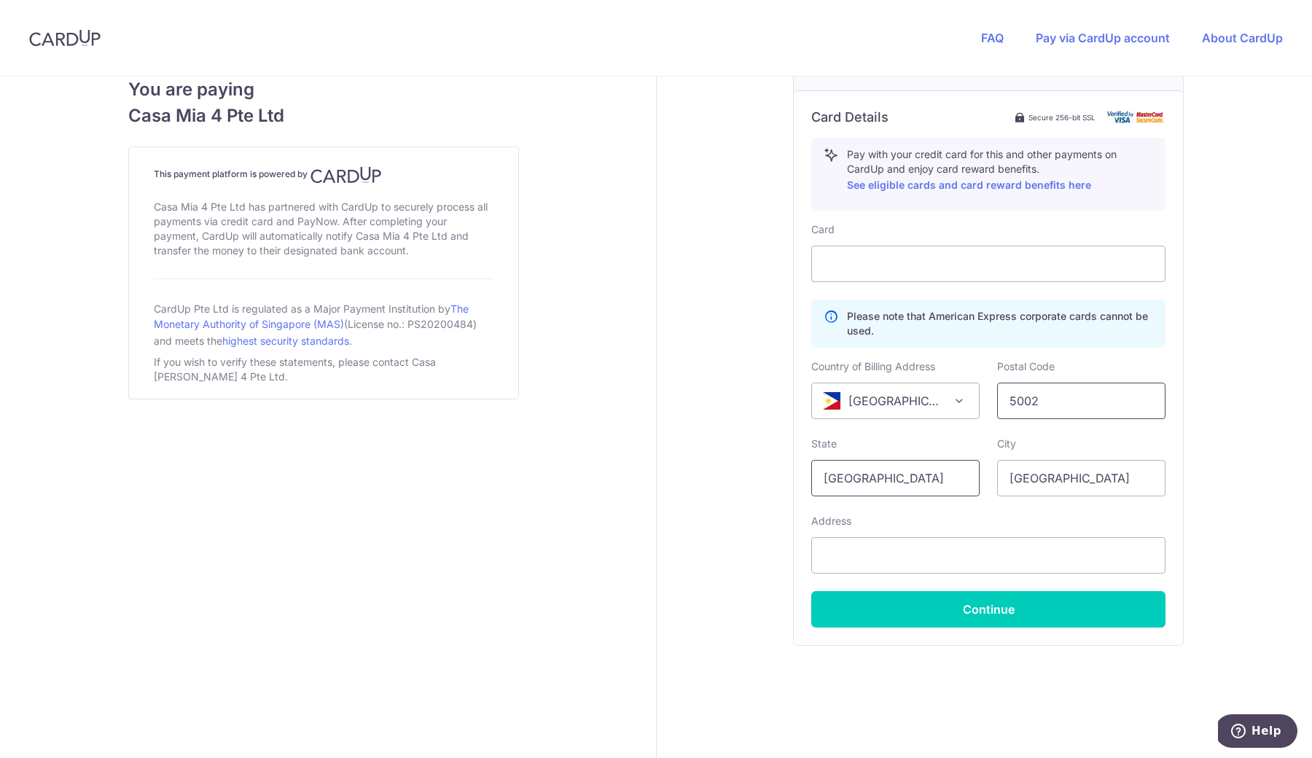
type input "5002"
type input "I"
type input "Iloilo"
type input "RLS Crescent Builders Corporation, [GEOGRAPHIC_DATA], [GEOGRAPHIC_DATA]. [PERSO…"
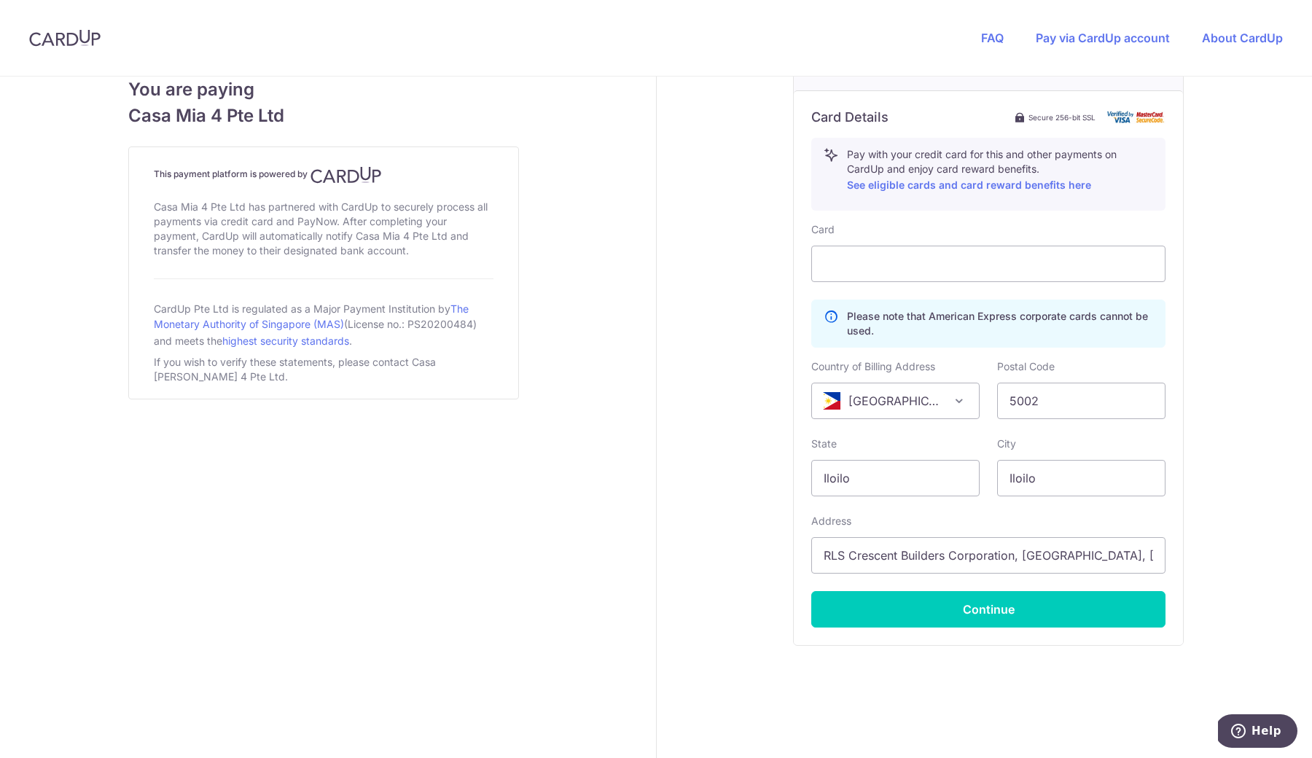
click at [923, 588] on div "Card Please note that American Express corporate cards cannot be used. Country …" at bounding box center [988, 424] width 354 height 405
click at [900, 610] on button "Continue" at bounding box center [988, 609] width 354 height 36
click at [994, 612] on button "Continue" at bounding box center [988, 609] width 354 height 36
type input "**** 8622"
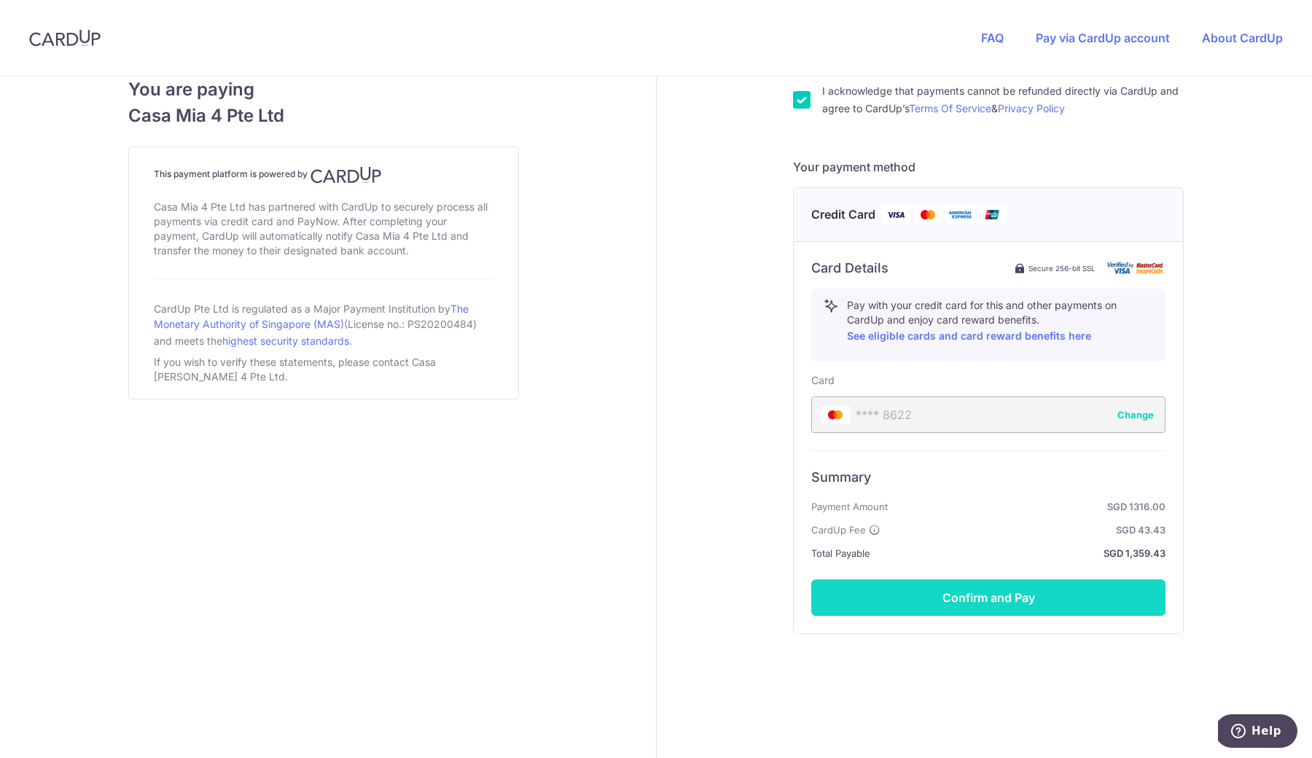
scroll to position [547, 0]
click at [900, 596] on button "Confirm and Pay" at bounding box center [988, 598] width 354 height 36
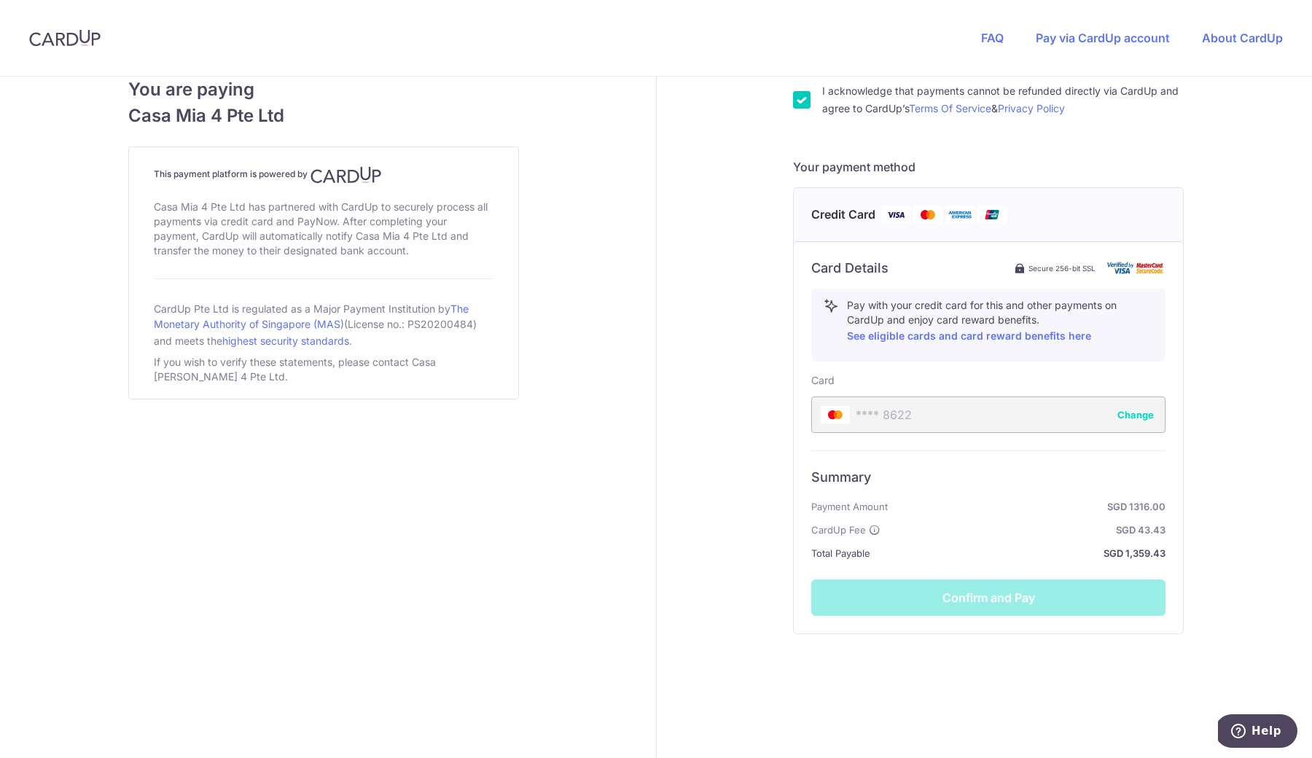
click at [920, 603] on div "Summary Payment Amount SGD 1316.00 CardUp Fee SGD 43.43 Total Payable SGD 1,359…" at bounding box center [988, 534] width 354 height 166
click at [927, 610] on div "Summary Payment Amount SGD 1316.00 CardUp Fee SGD 43.43 Total Payable SGD 1,359…" at bounding box center [988, 534] width 354 height 166
